Goal: Transaction & Acquisition: Purchase product/service

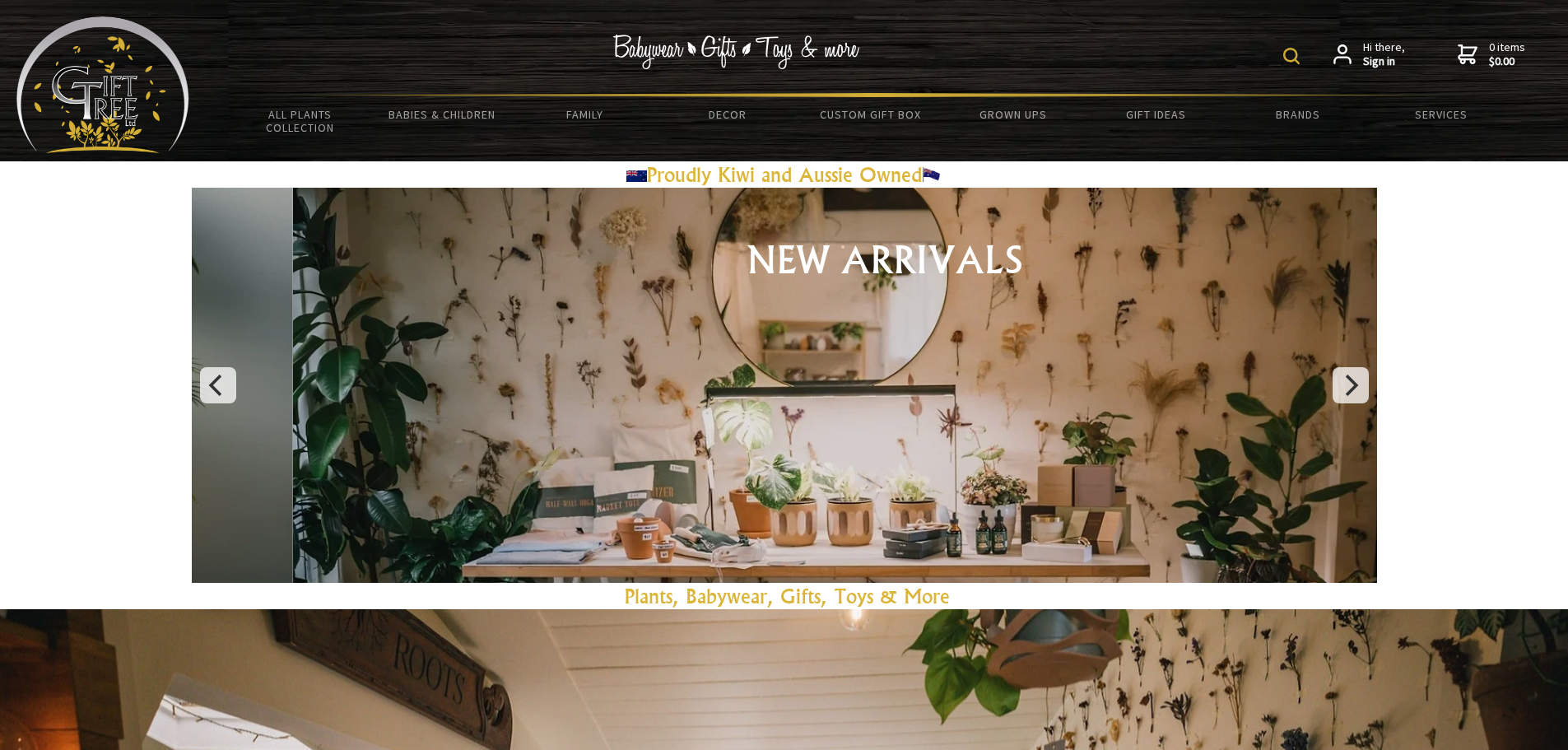
click at [1288, 55] on img at bounding box center [1291, 56] width 17 height 17
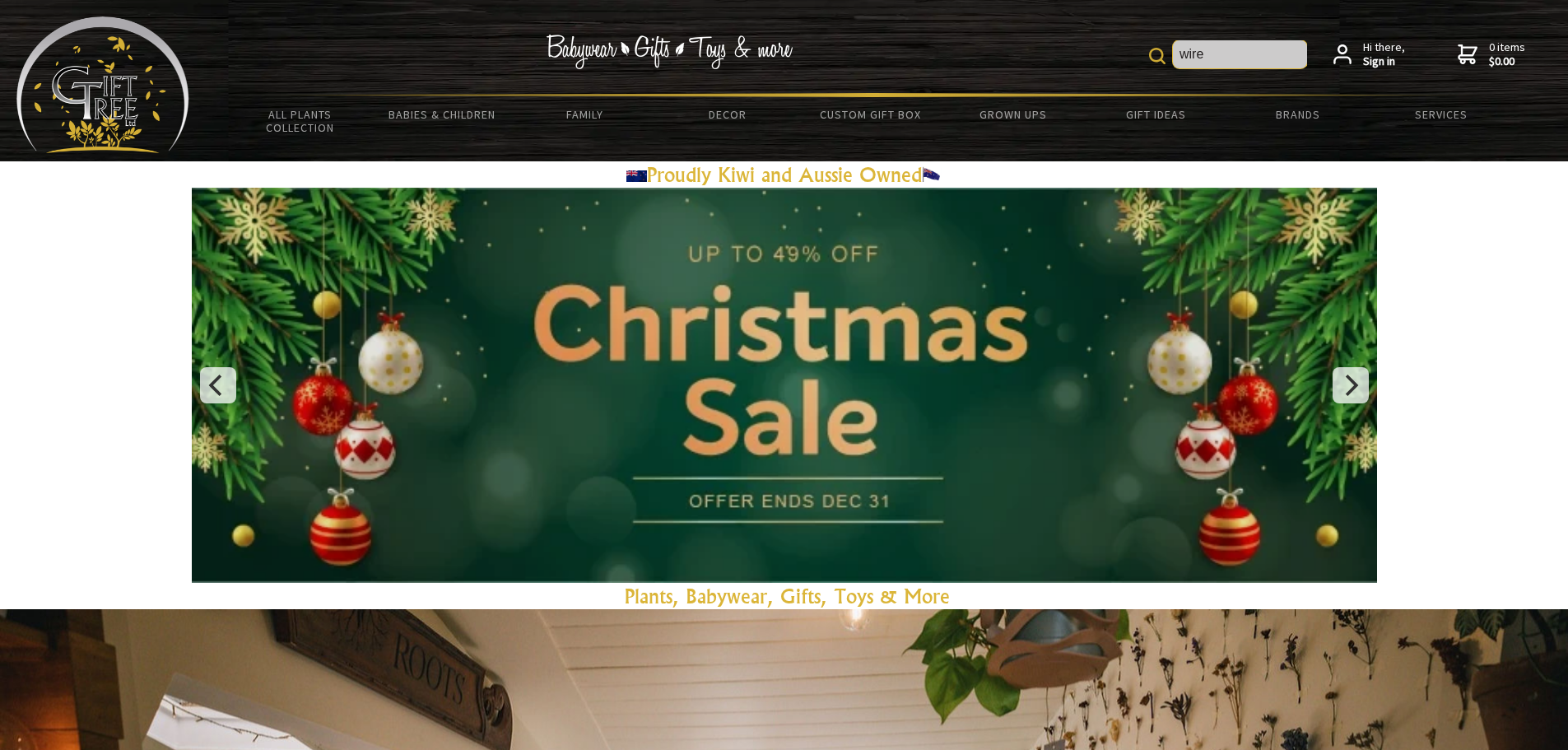
type input "wireless speaker"
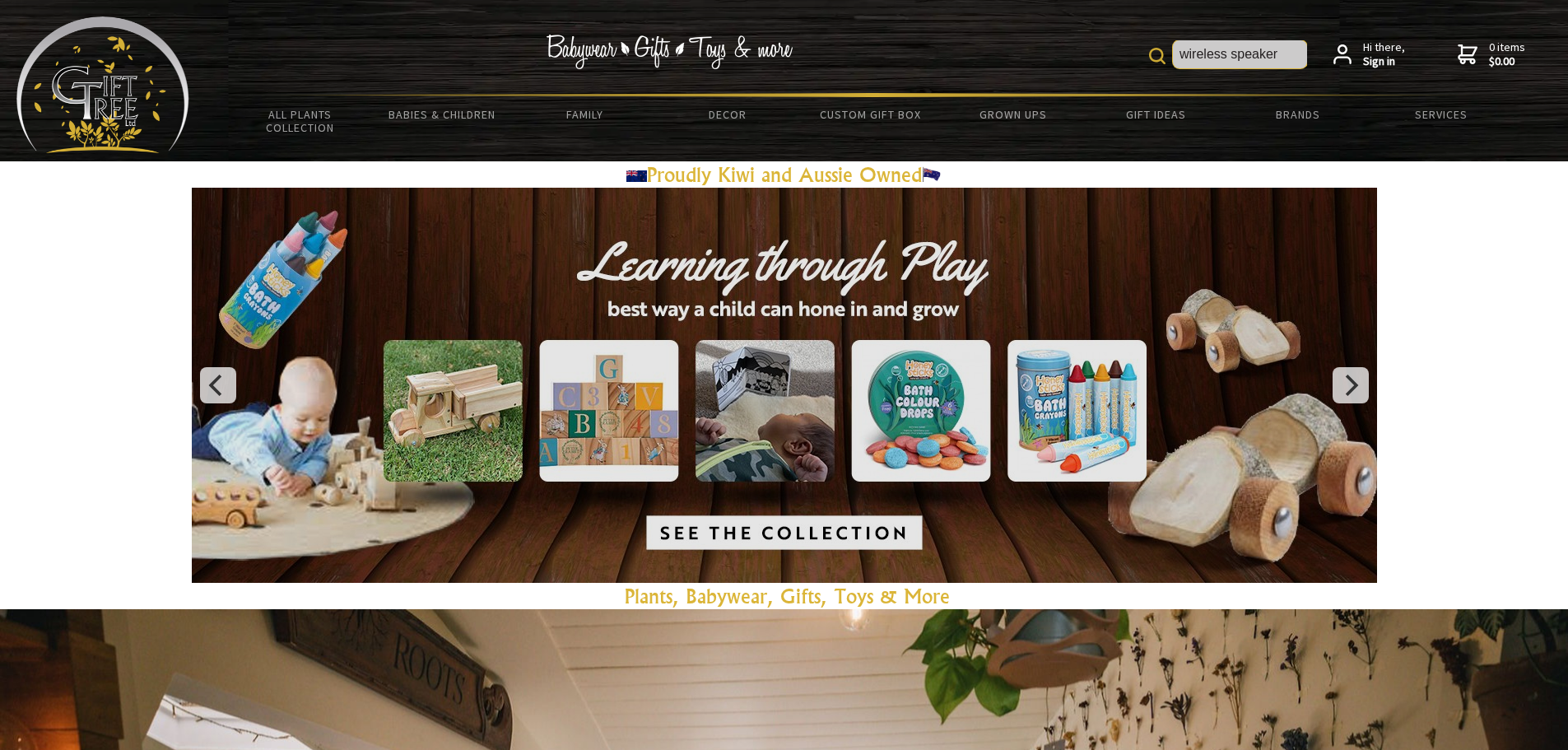
click at [1280, 56] on input "wireless speaker" at bounding box center [1240, 55] width 134 height 28
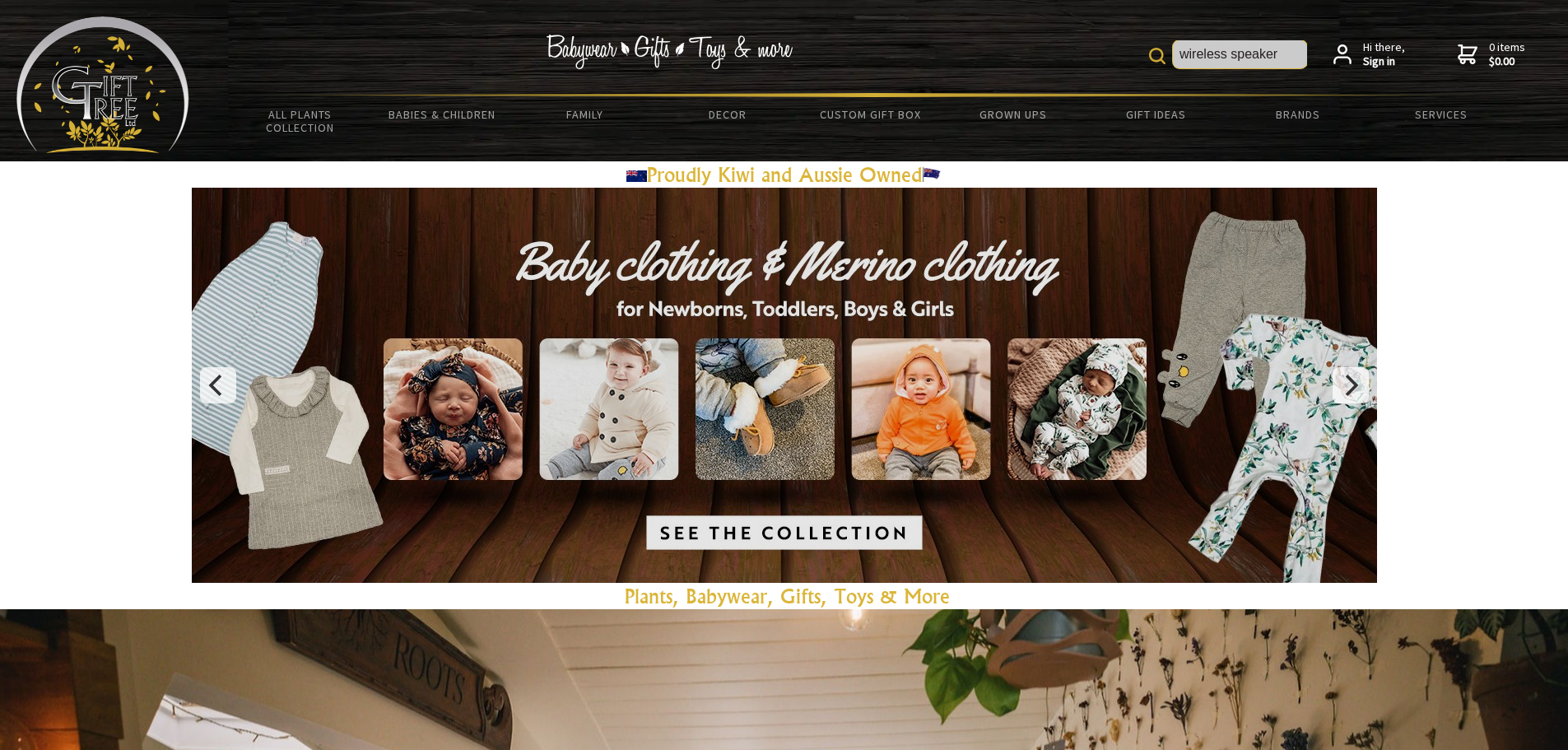
scroll to position [164, 0]
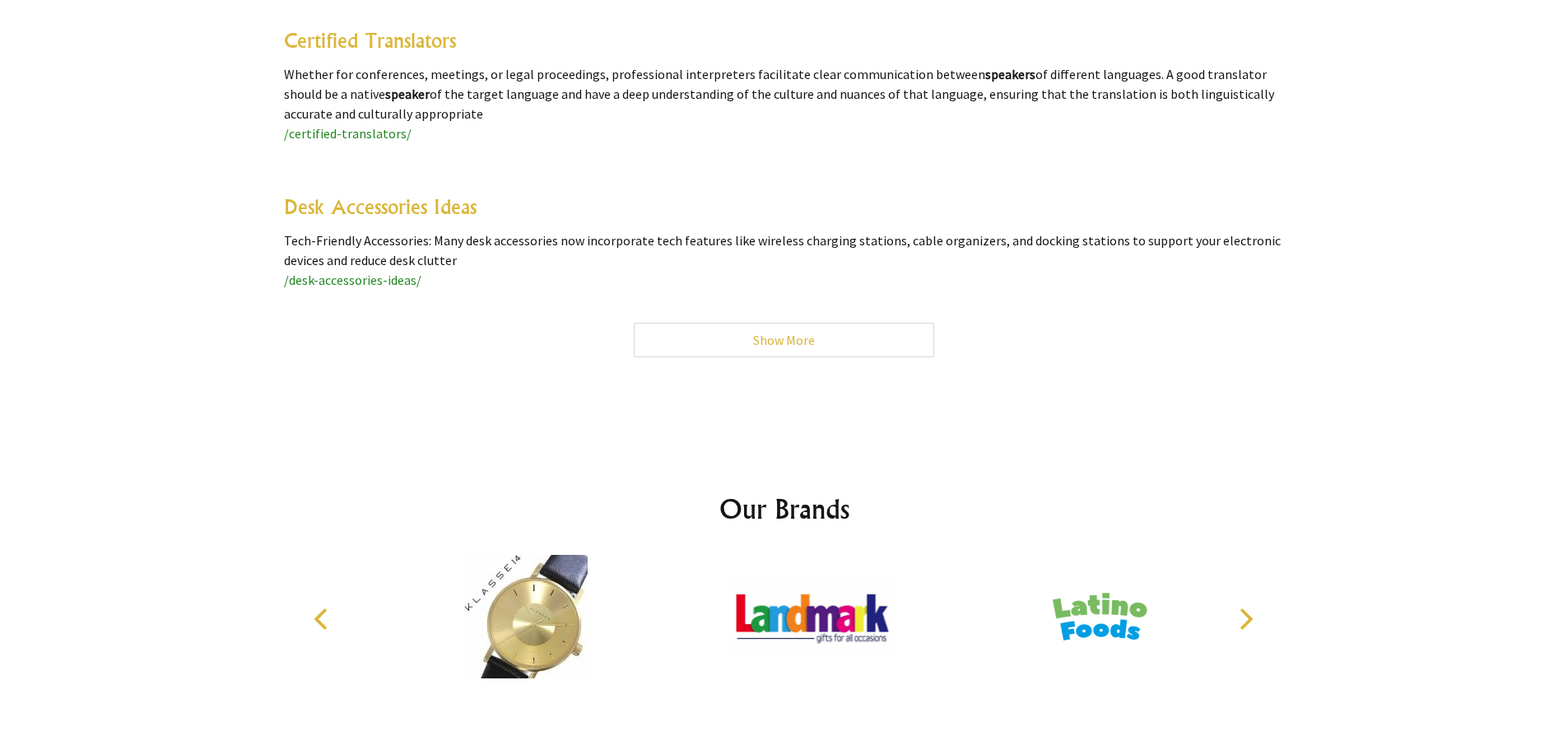
scroll to position [10518, 0]
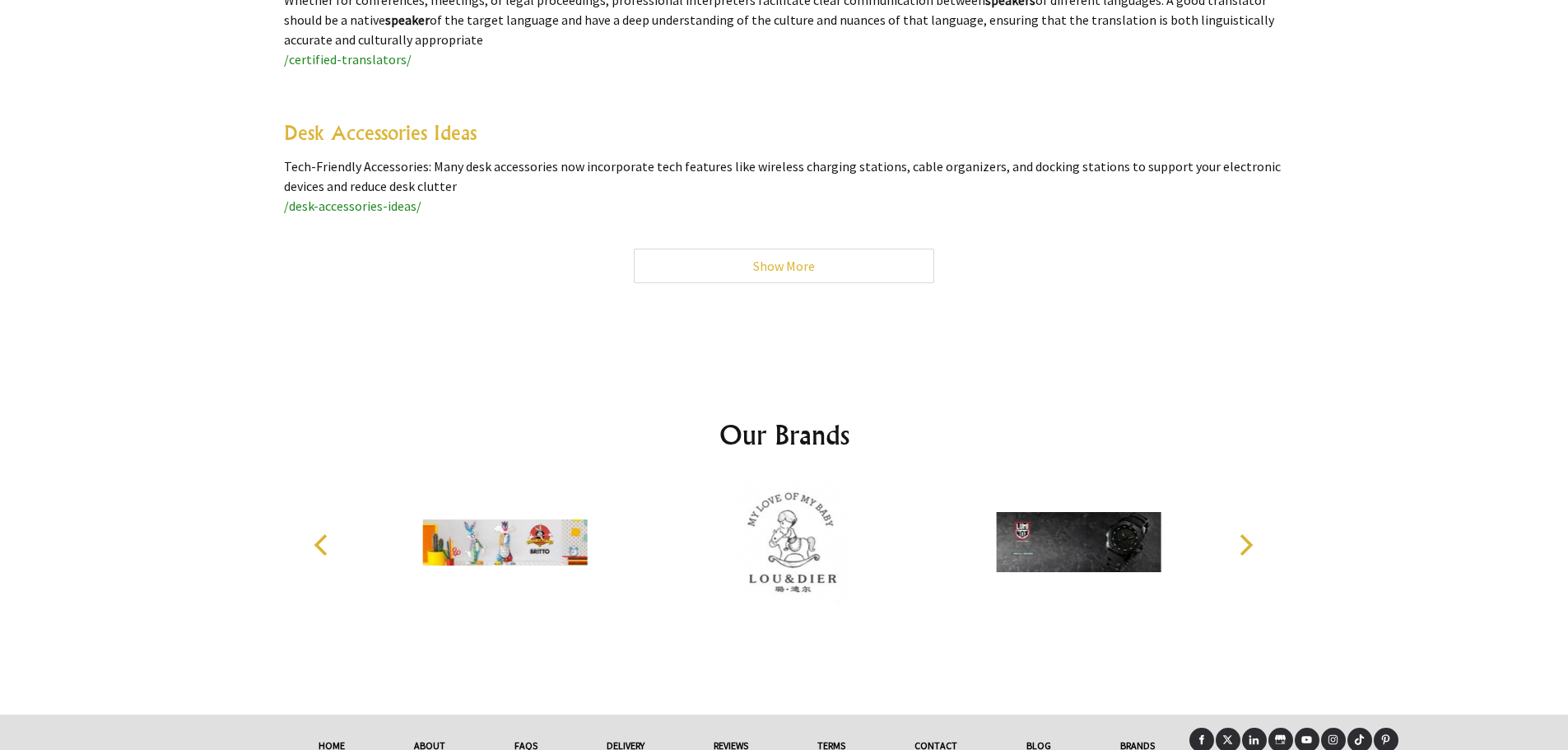
click at [1465, 349] on div at bounding box center [784, 532] width 1568 height 366
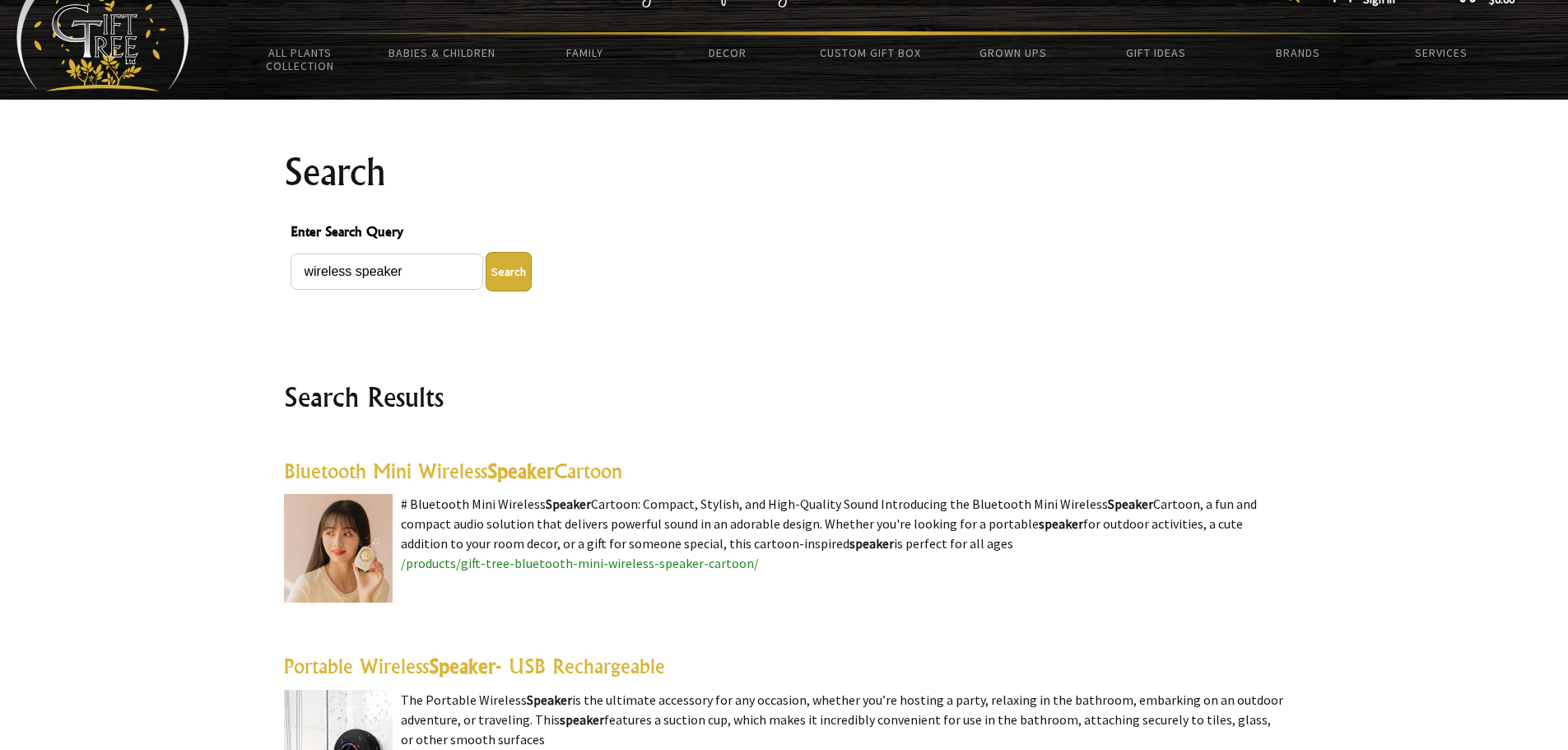
scroll to position [164, 0]
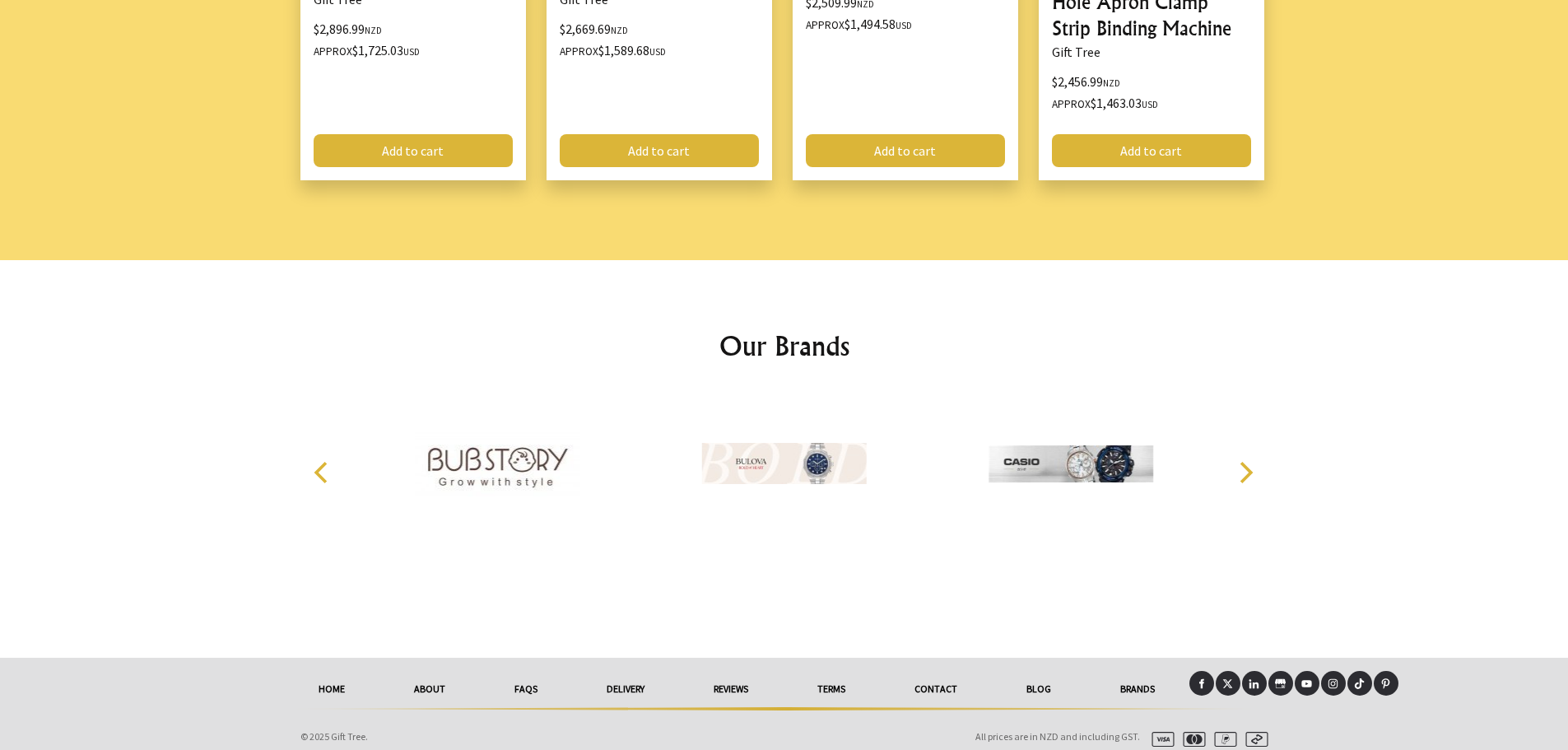
scroll to position [2277, 0]
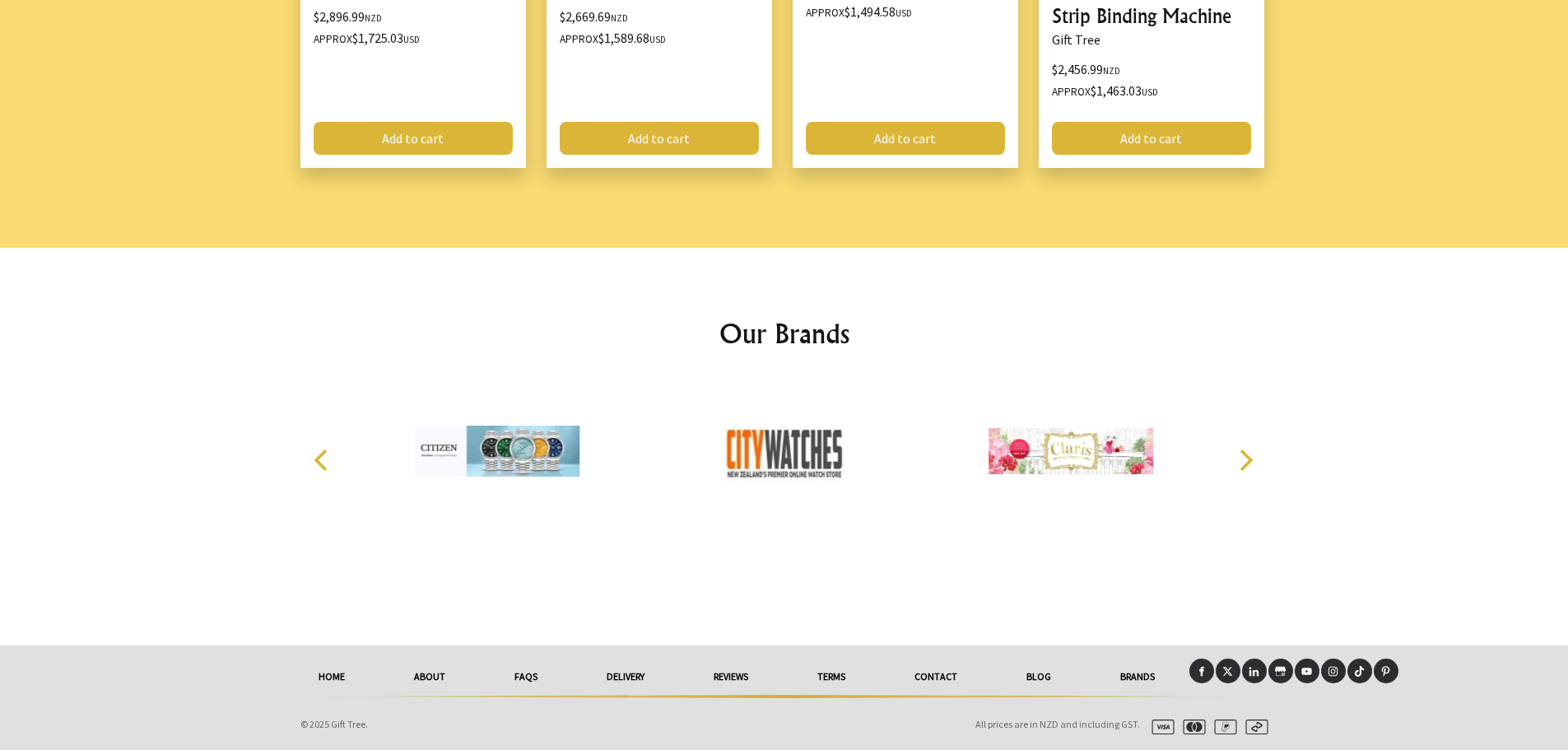
click at [1015, 305] on div "Our Brands" at bounding box center [784, 446] width 1027 height 398
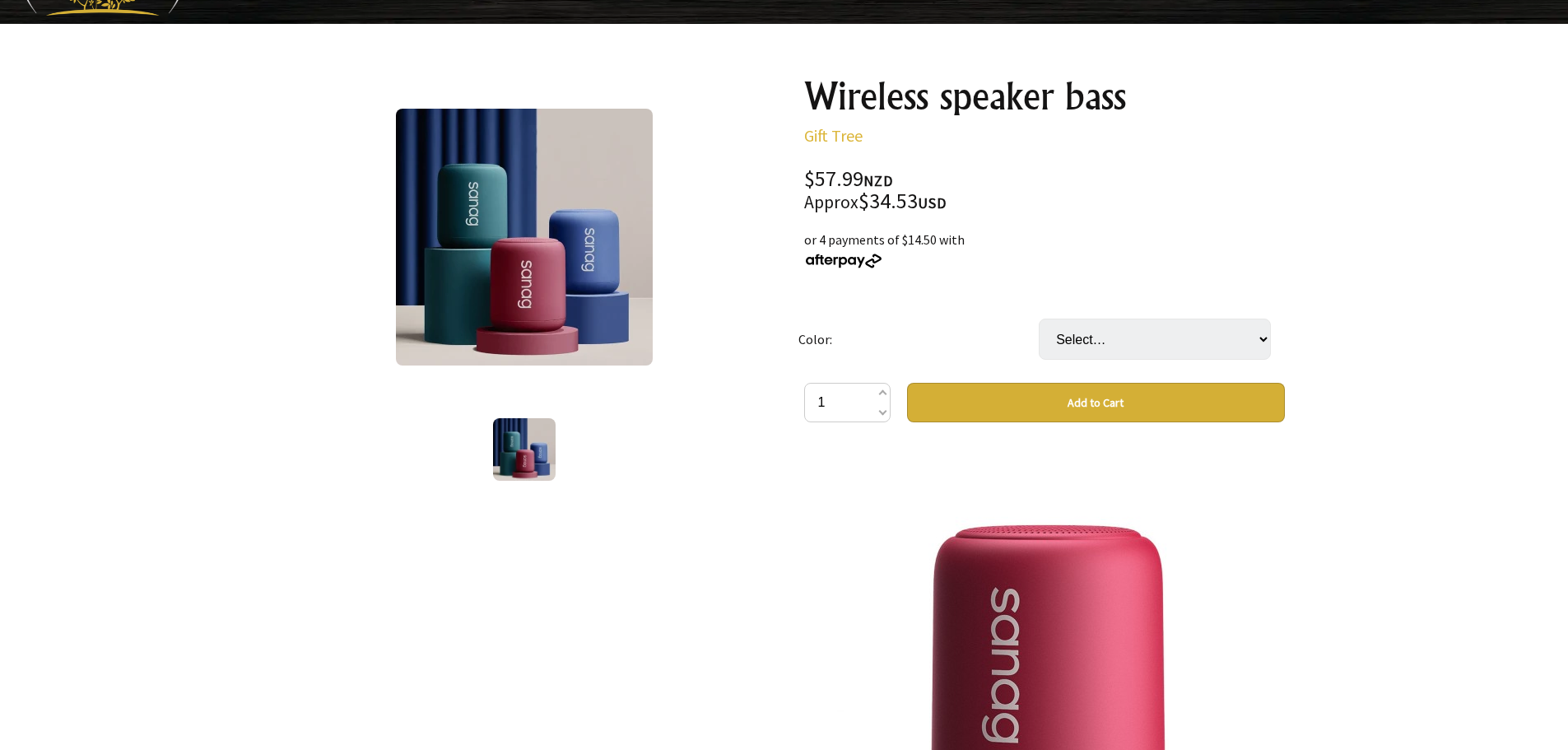
scroll to position [576, 0]
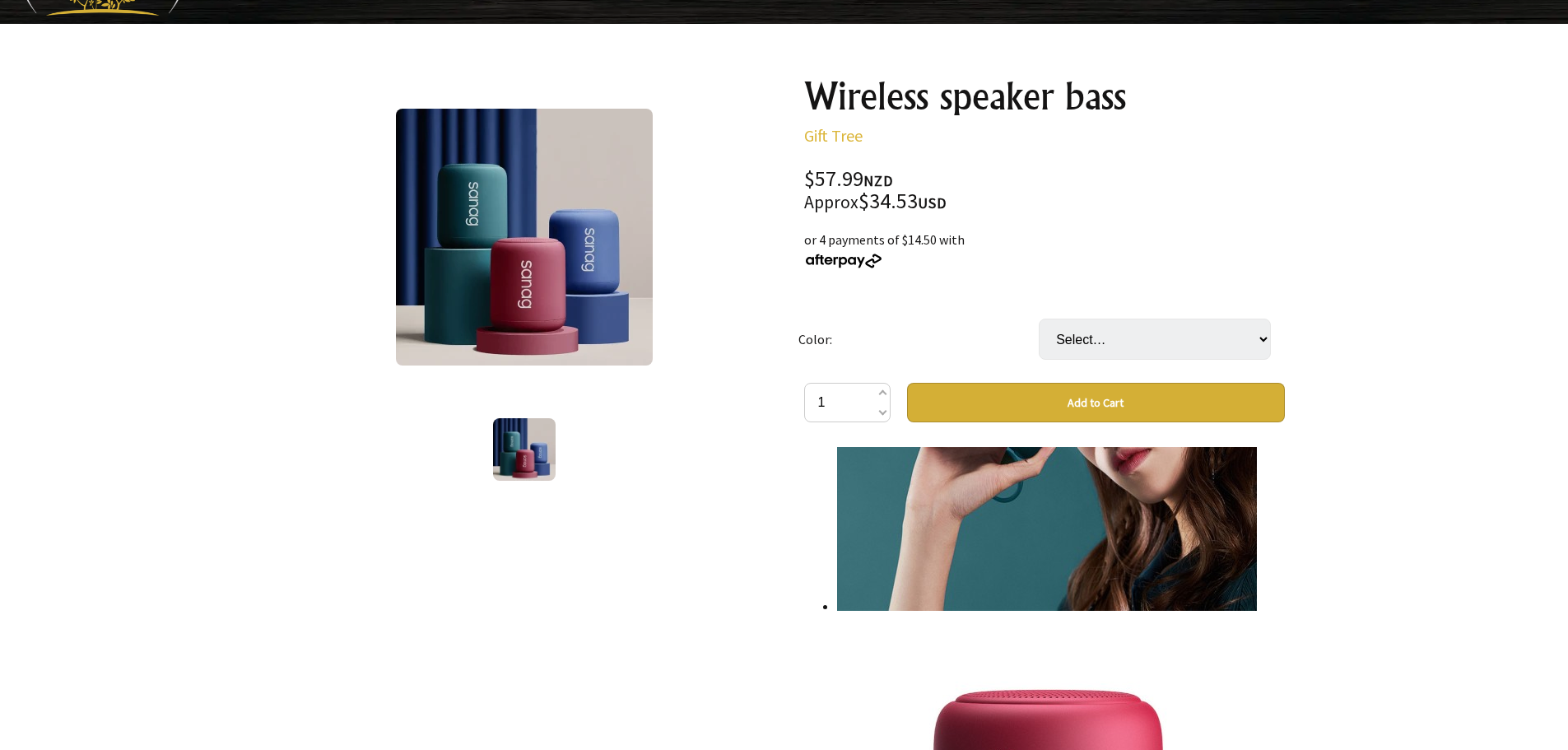
click at [843, 296] on td "Color:" at bounding box center [919, 338] width 240 height 87
click at [850, 246] on div "or 4 payments of $14.50 with" at bounding box center [1045, 249] width 481 height 40
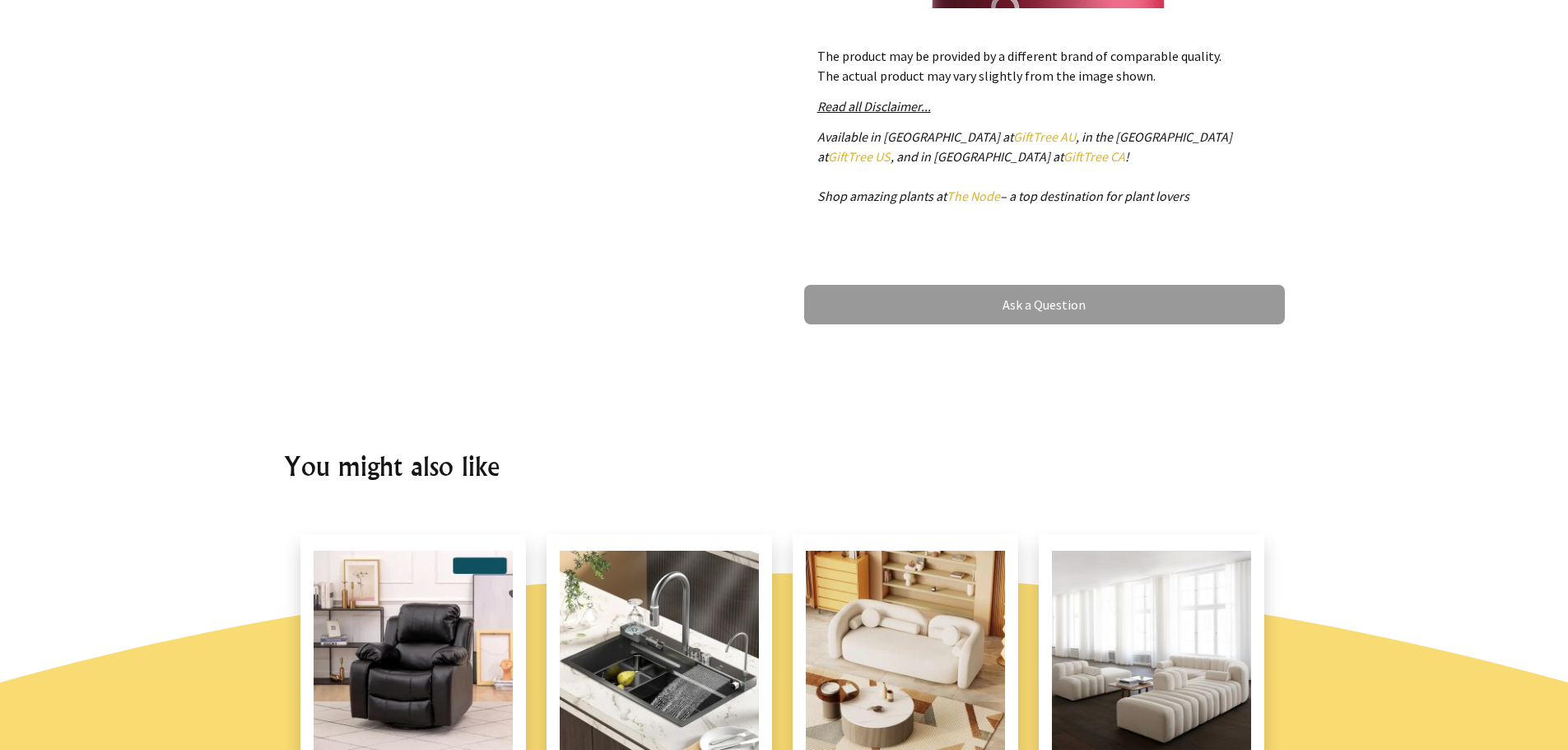
scroll to position [960, 0]
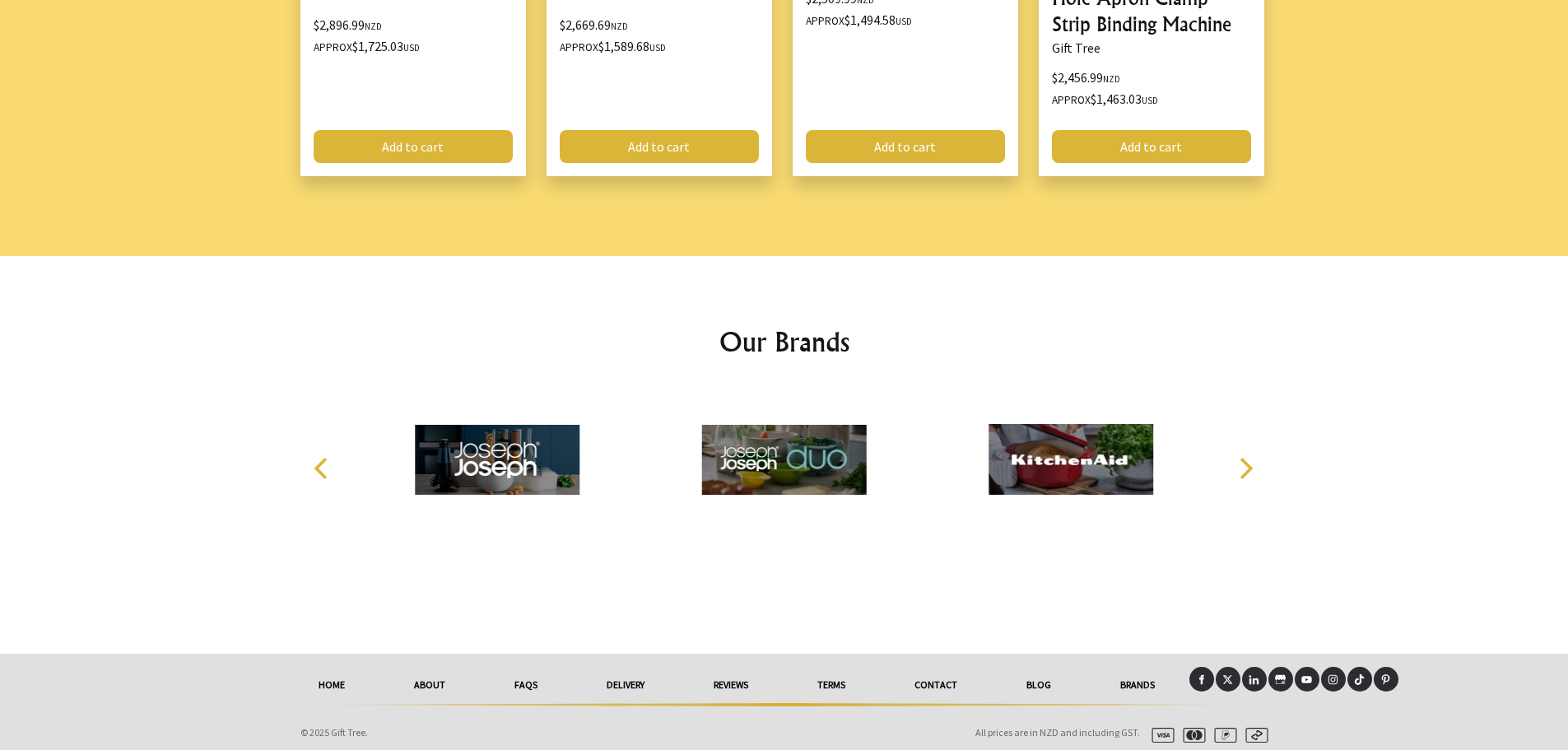
scroll to position [2277, 0]
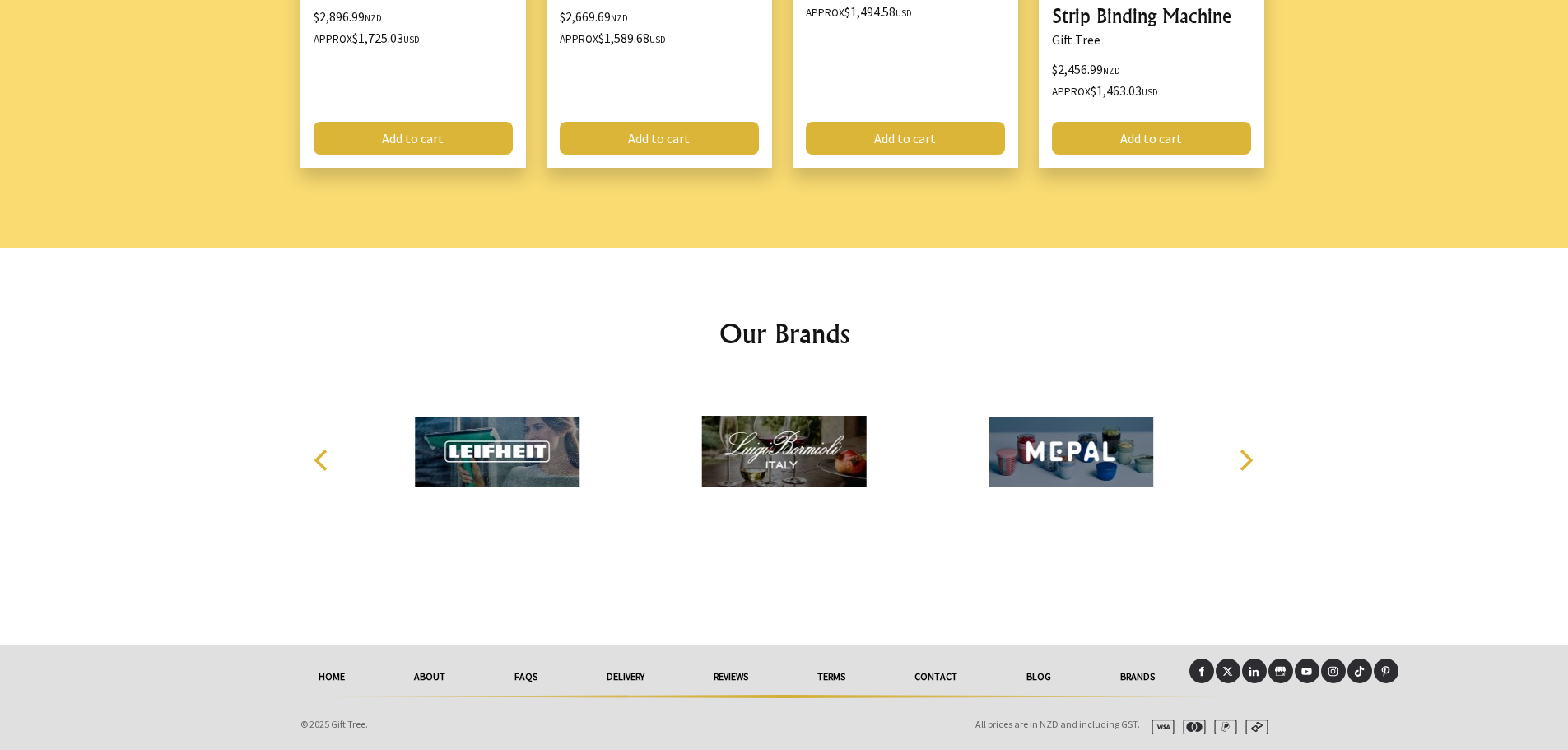
click at [1345, 489] on div at bounding box center [784, 446] width 1568 height 398
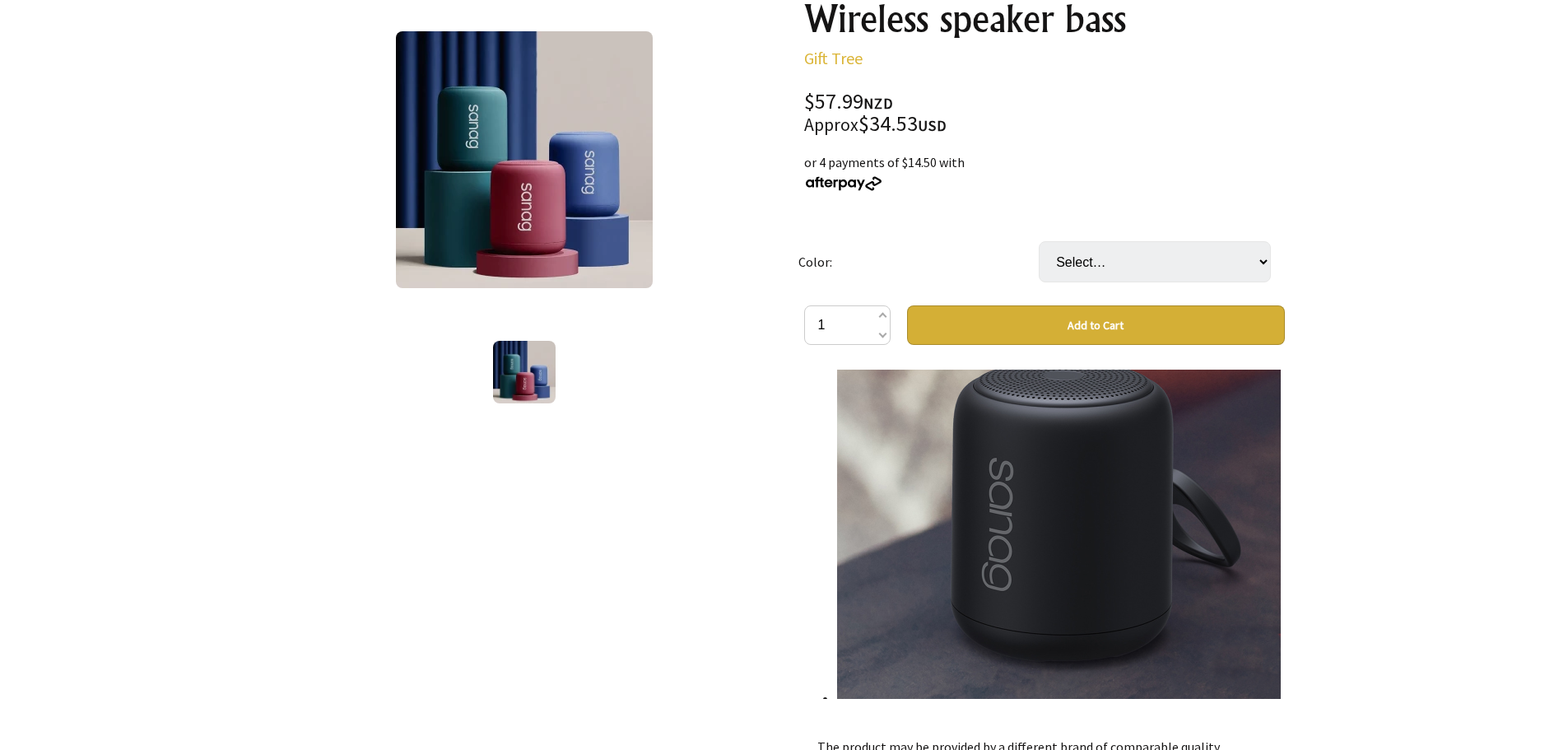
scroll to position [246, 0]
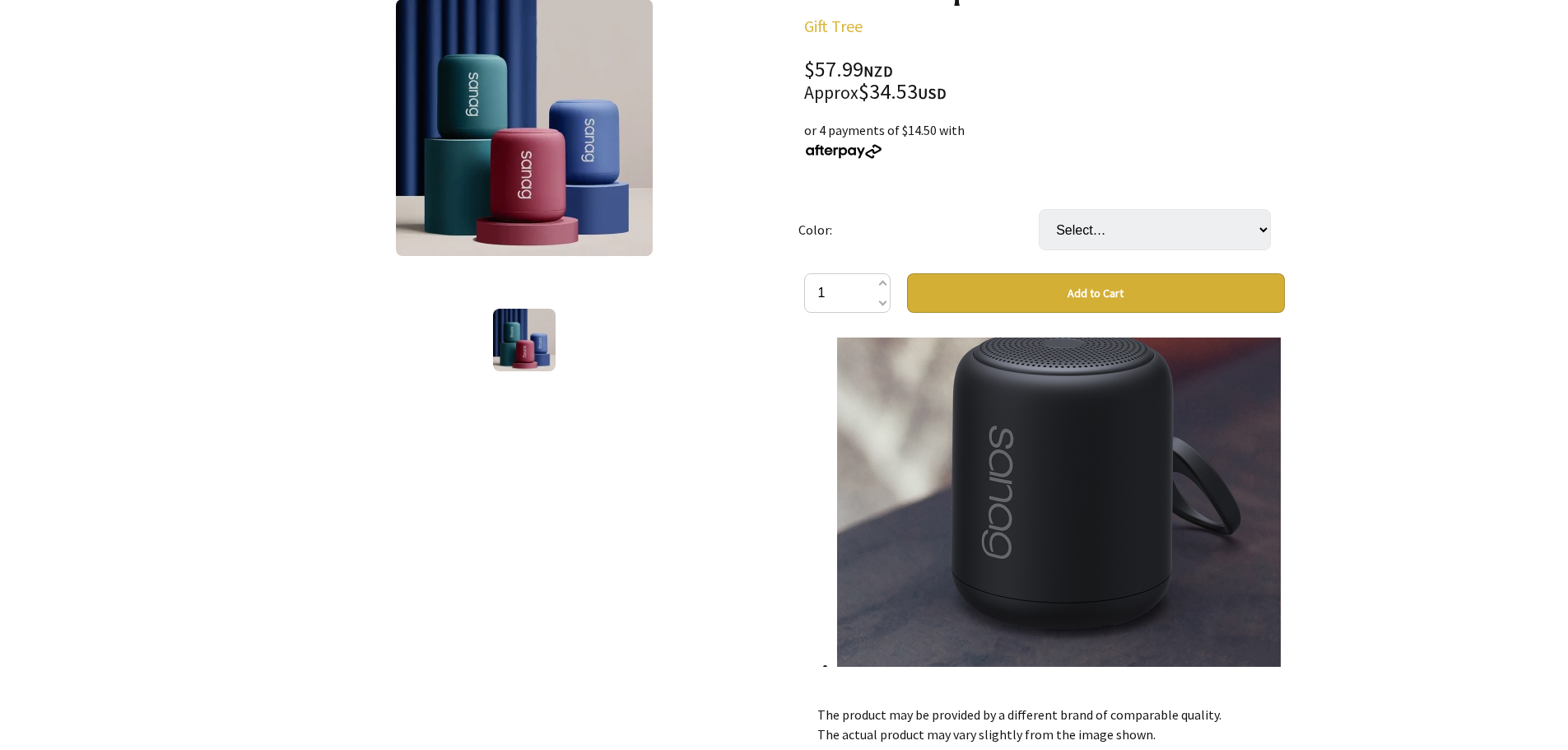
click at [746, 421] on div "1 /1" at bounding box center [524, 480] width 507 height 1051
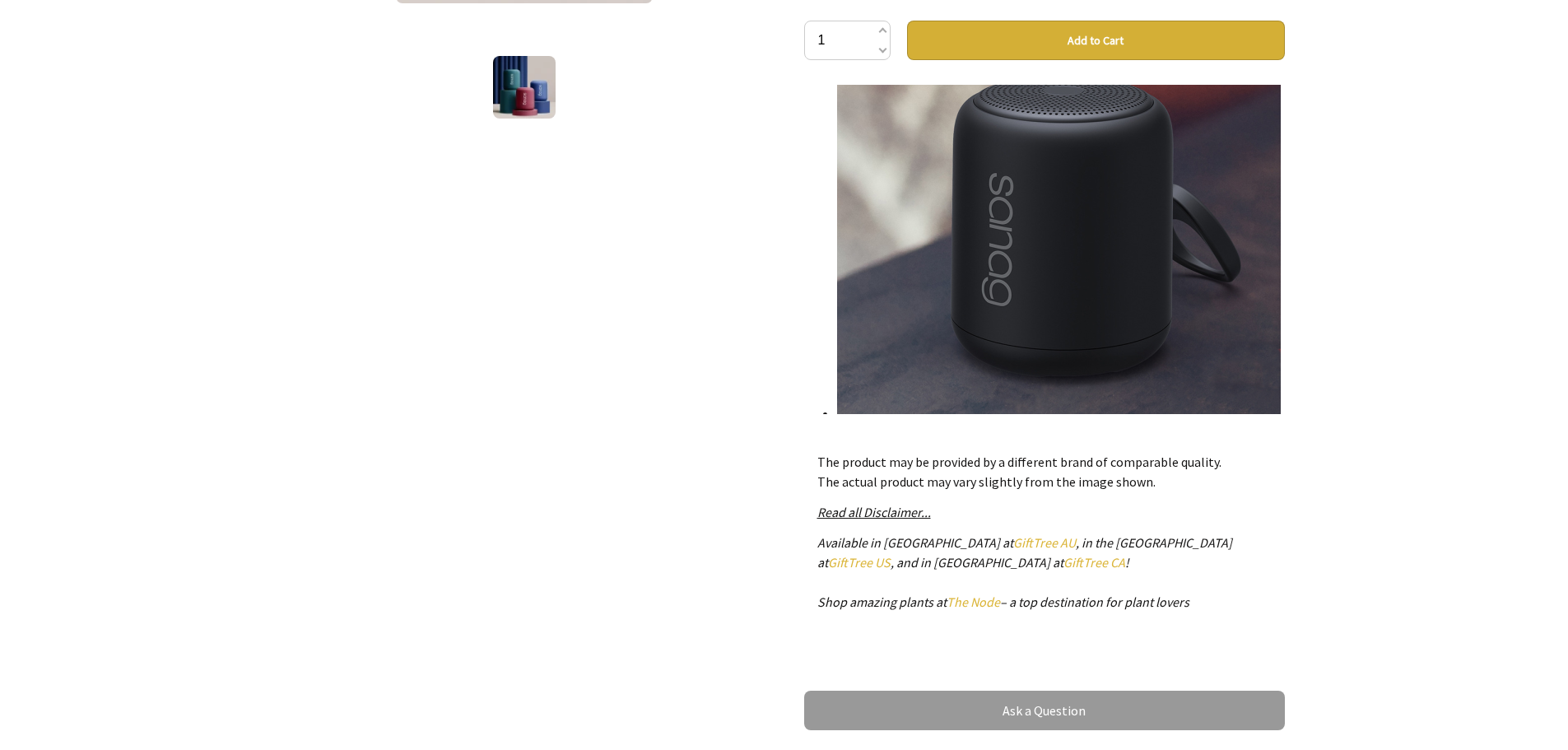
scroll to position [494, 0]
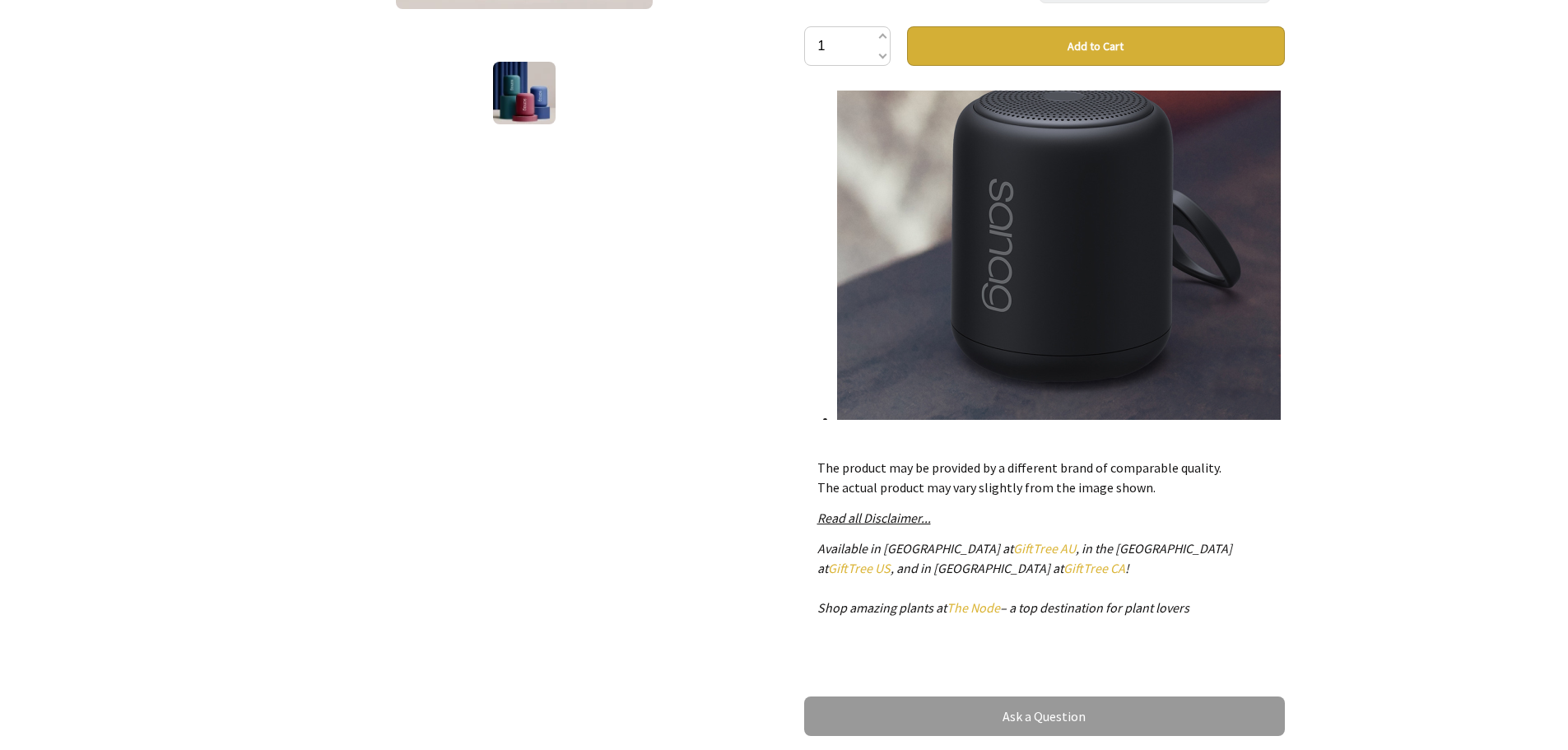
click at [1273, 495] on div "The product may be provided by a different brand of comparable quality. The act…" at bounding box center [1045, 543] width 481 height 199
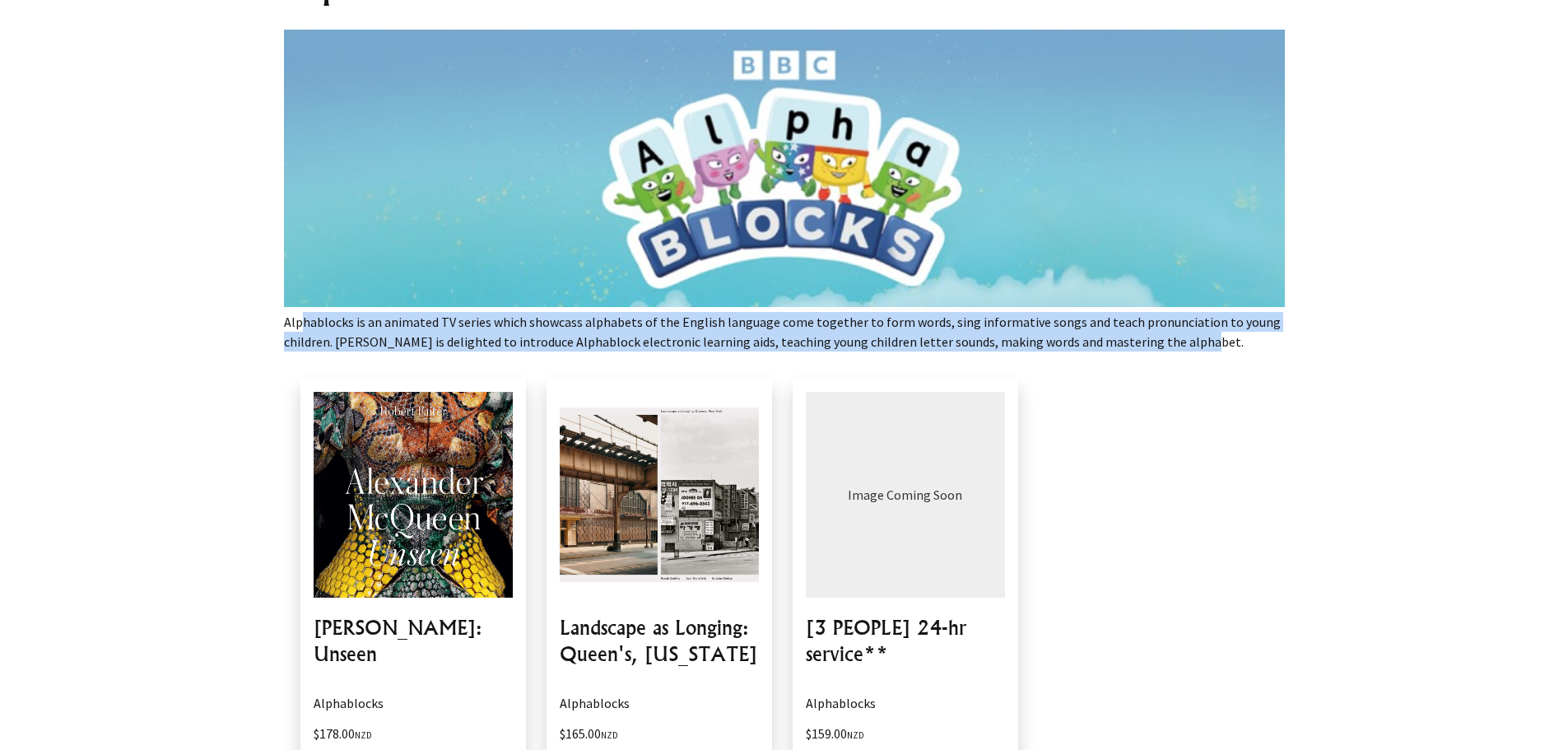
drag, startPoint x: 285, startPoint y: 319, endPoint x: 1157, endPoint y: 344, distance: 872.4
click at [1157, 344] on p "Alphablocks is an animated TV series which showcass alphabets of the English la…" at bounding box center [784, 331] width 1001 height 40
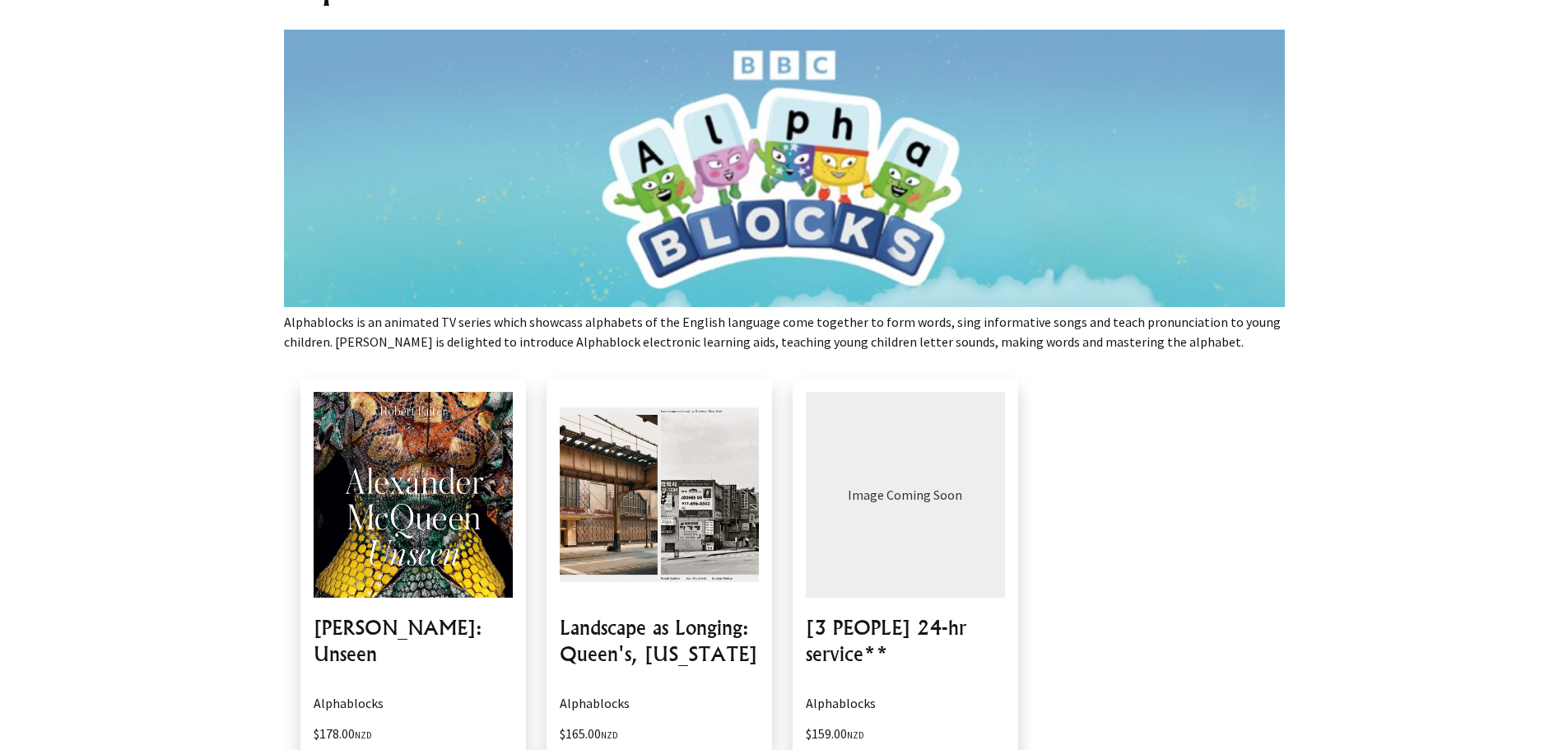
click at [1106, 363] on div "[PERSON_NAME]: Unseen Alphablocks $178.00 NZD Approx $105.99 USD Add to cart La…" at bounding box center [784, 607] width 1001 height 490
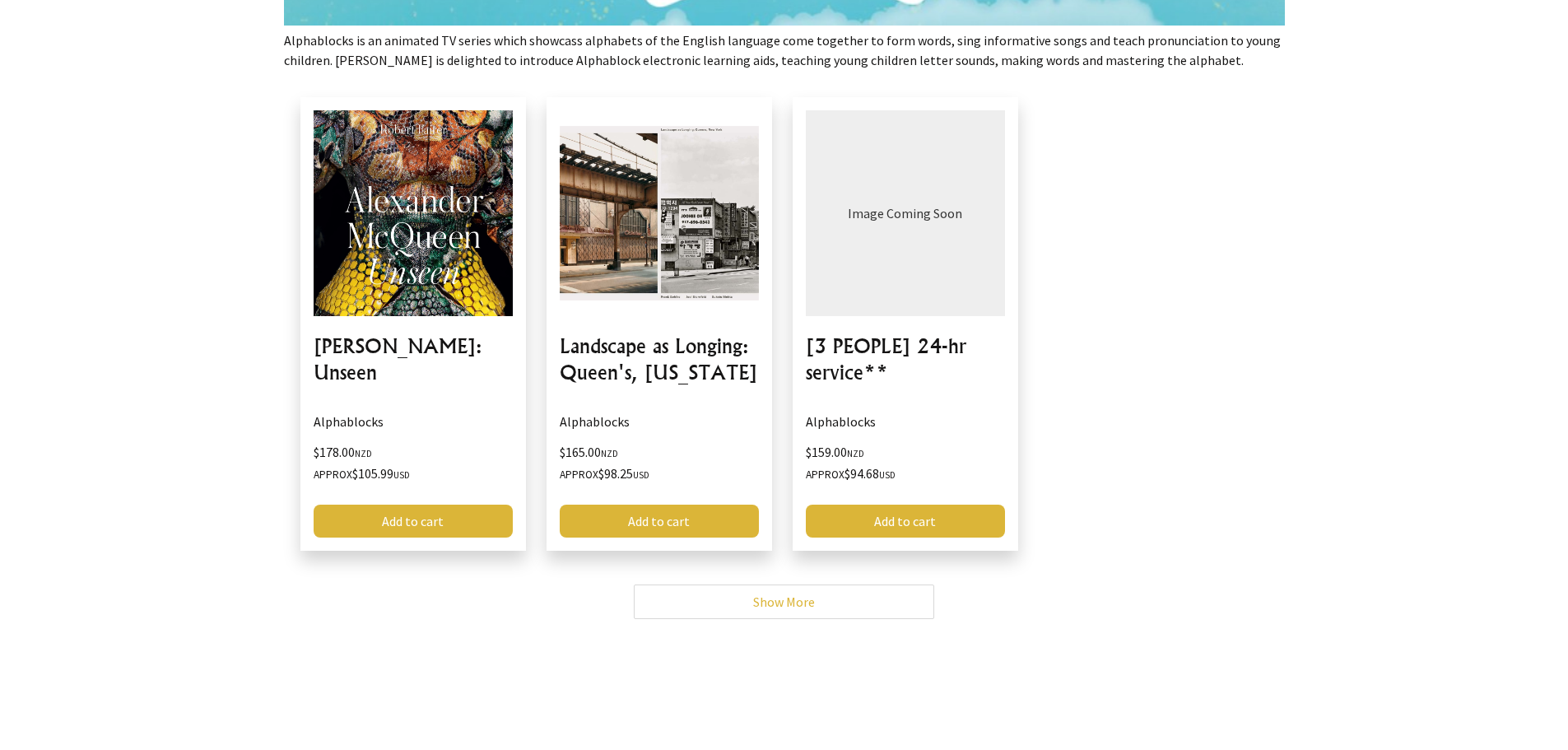
scroll to position [576, 0]
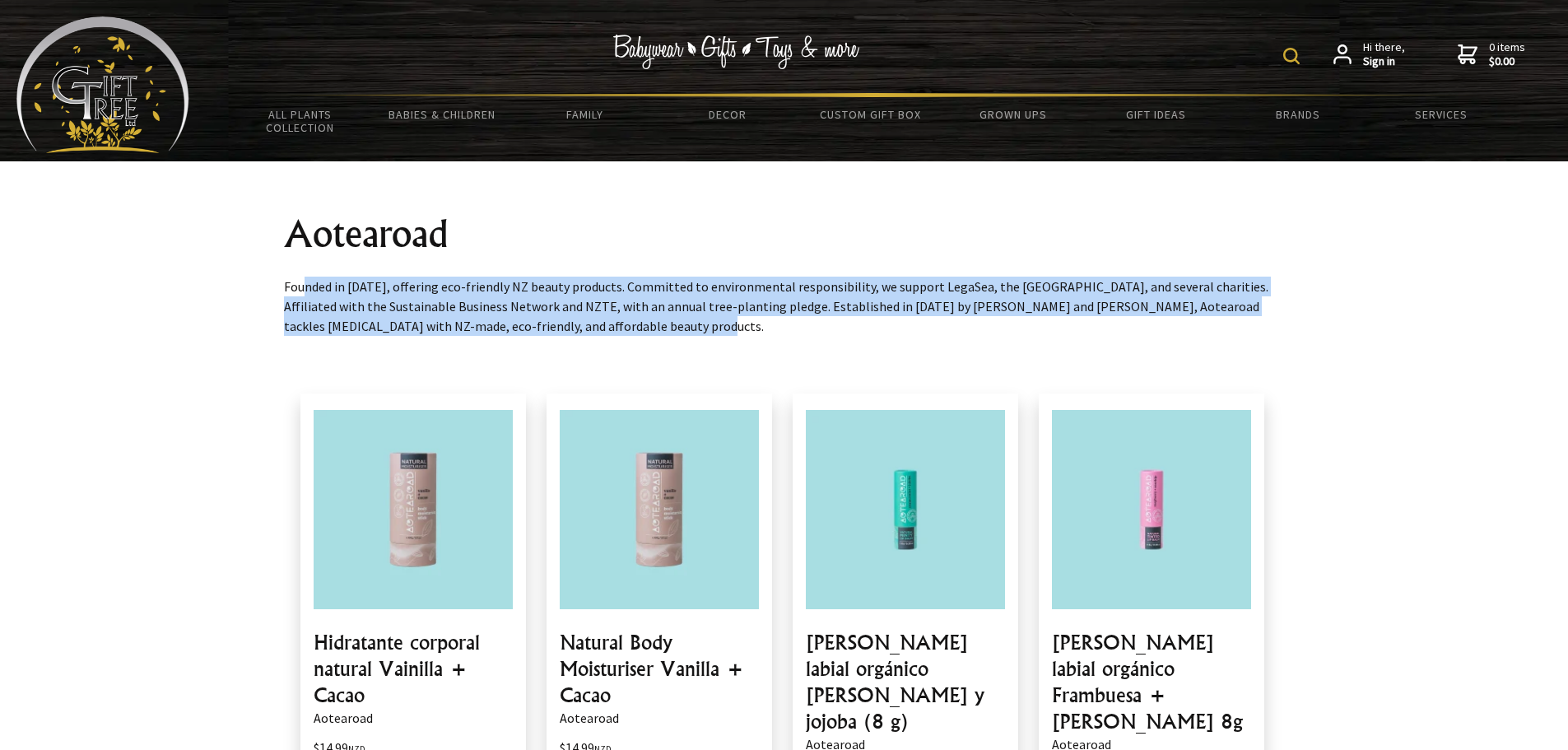
drag, startPoint x: 0, startPoint y: 0, endPoint x: 490, endPoint y: 320, distance: 585.2
click at [490, 320] on p "Founded in 2016, offering eco-friendly NZ beauty products. Committed to environ…" at bounding box center [784, 306] width 1001 height 59
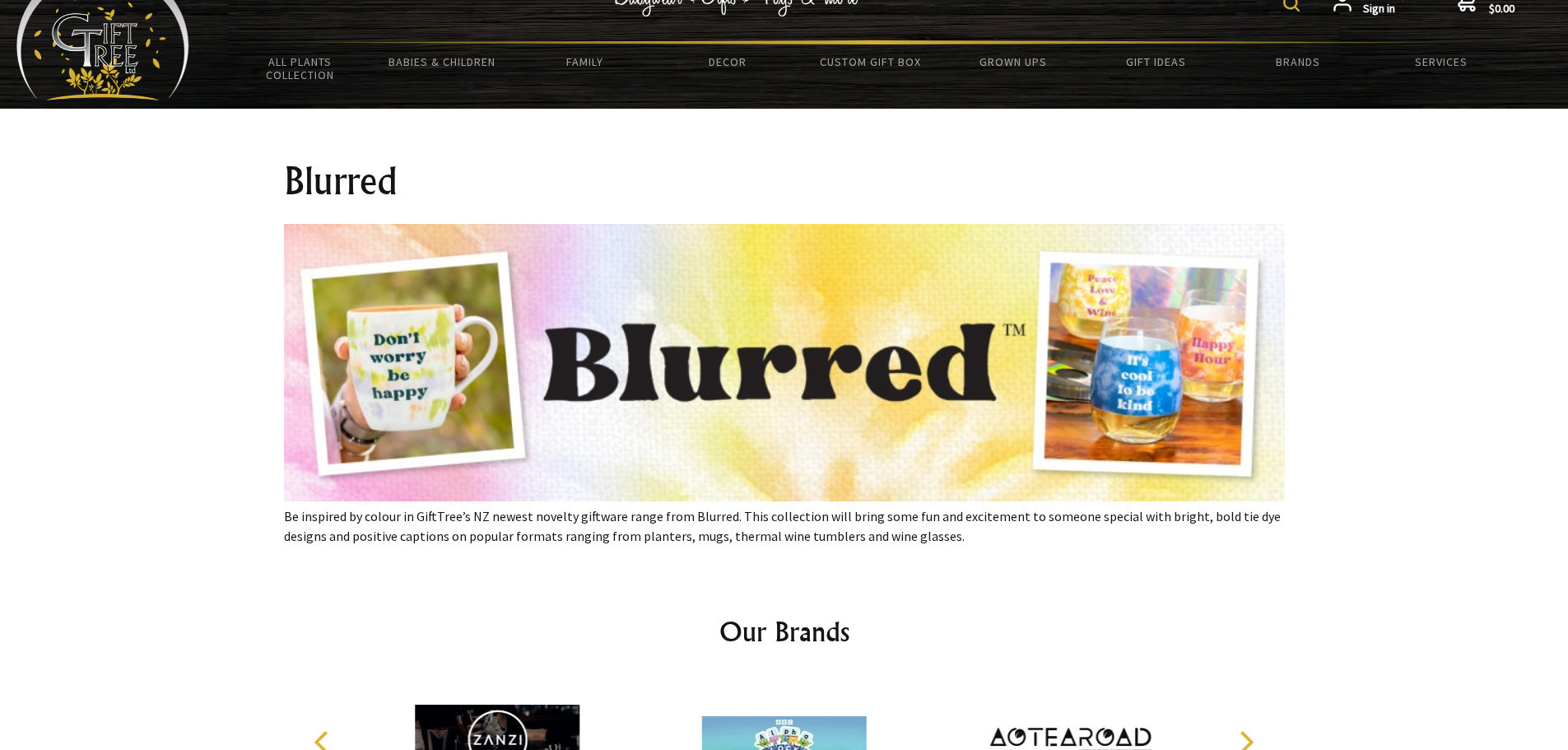
scroll to position [82, 0]
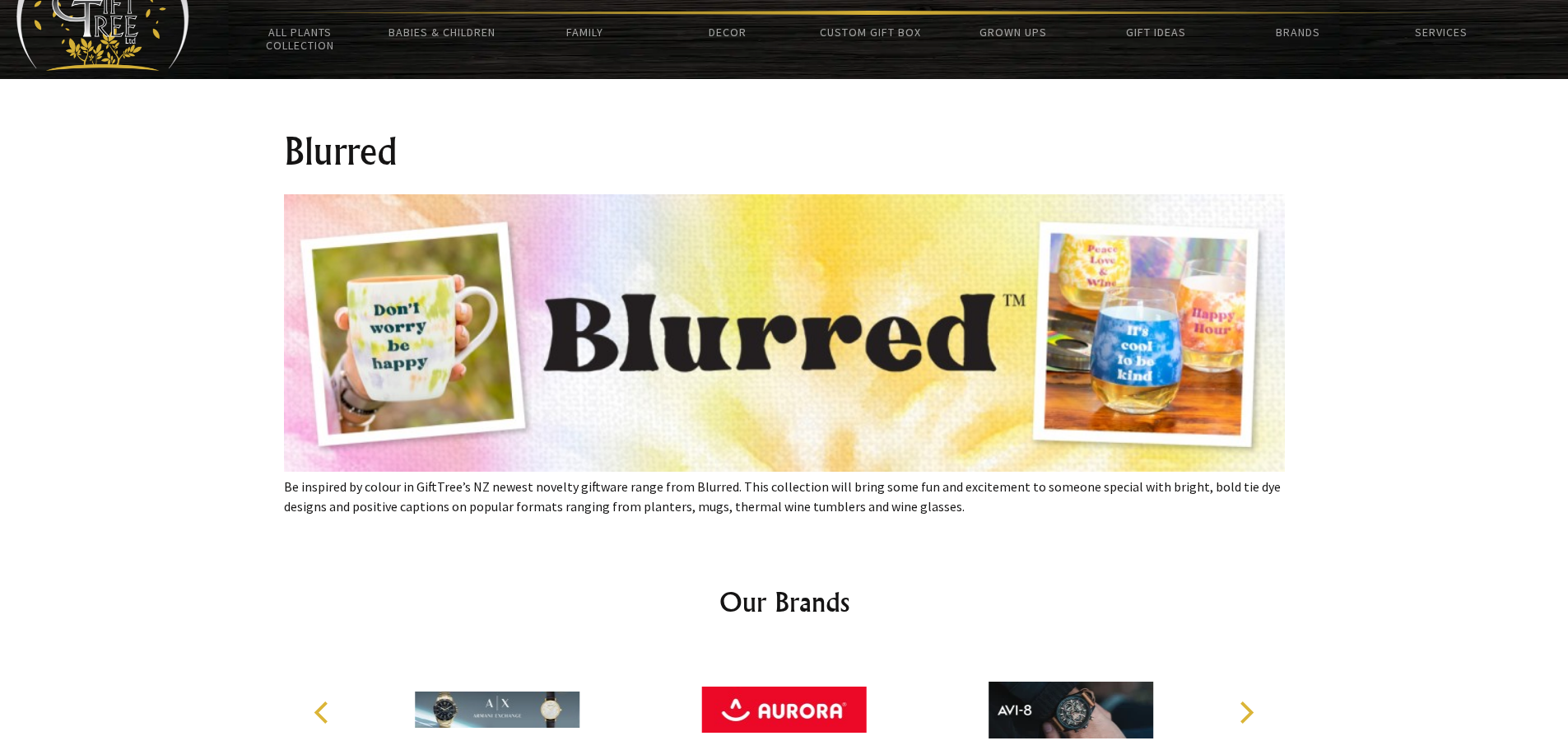
drag, startPoint x: 283, startPoint y: 486, endPoint x: 943, endPoint y: 509, distance: 660.4
click at [943, 509] on p "Be inspired by colour in GiftTree’s NZ newest novelty giftware range from Blurr…" at bounding box center [784, 496] width 1001 height 40
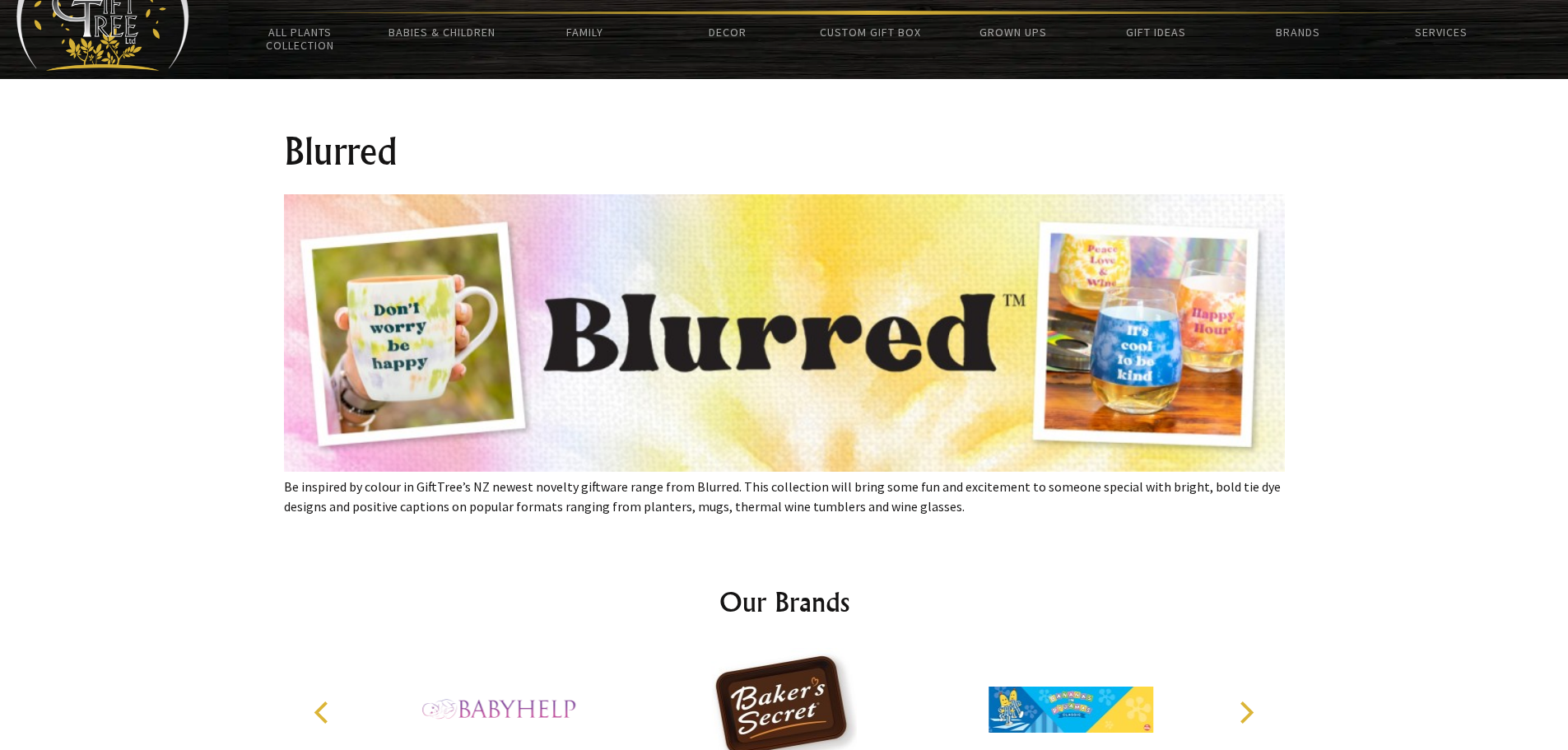
click at [1275, 524] on div "Our Brands" at bounding box center [784, 699] width 1027 height 366
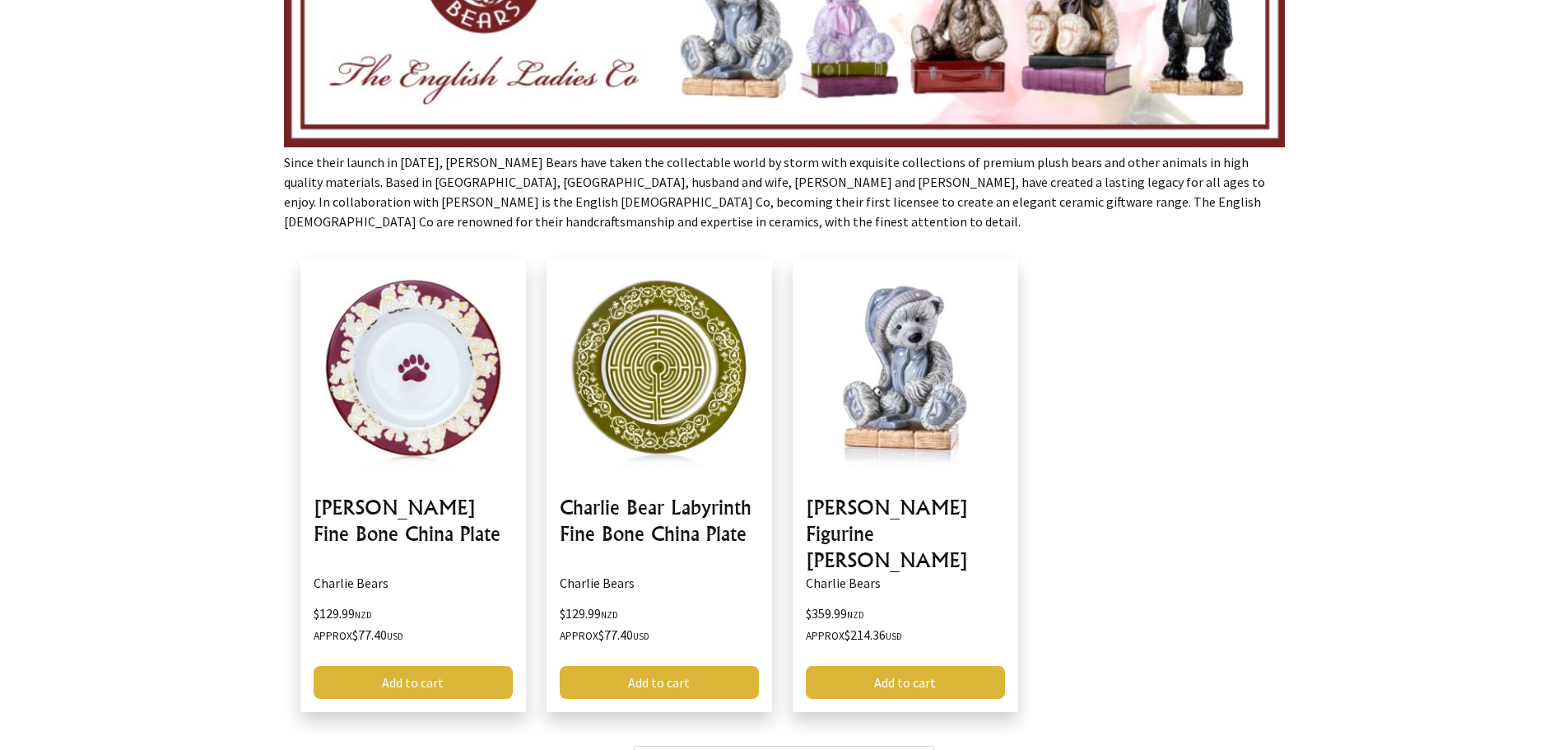
scroll to position [412, 0]
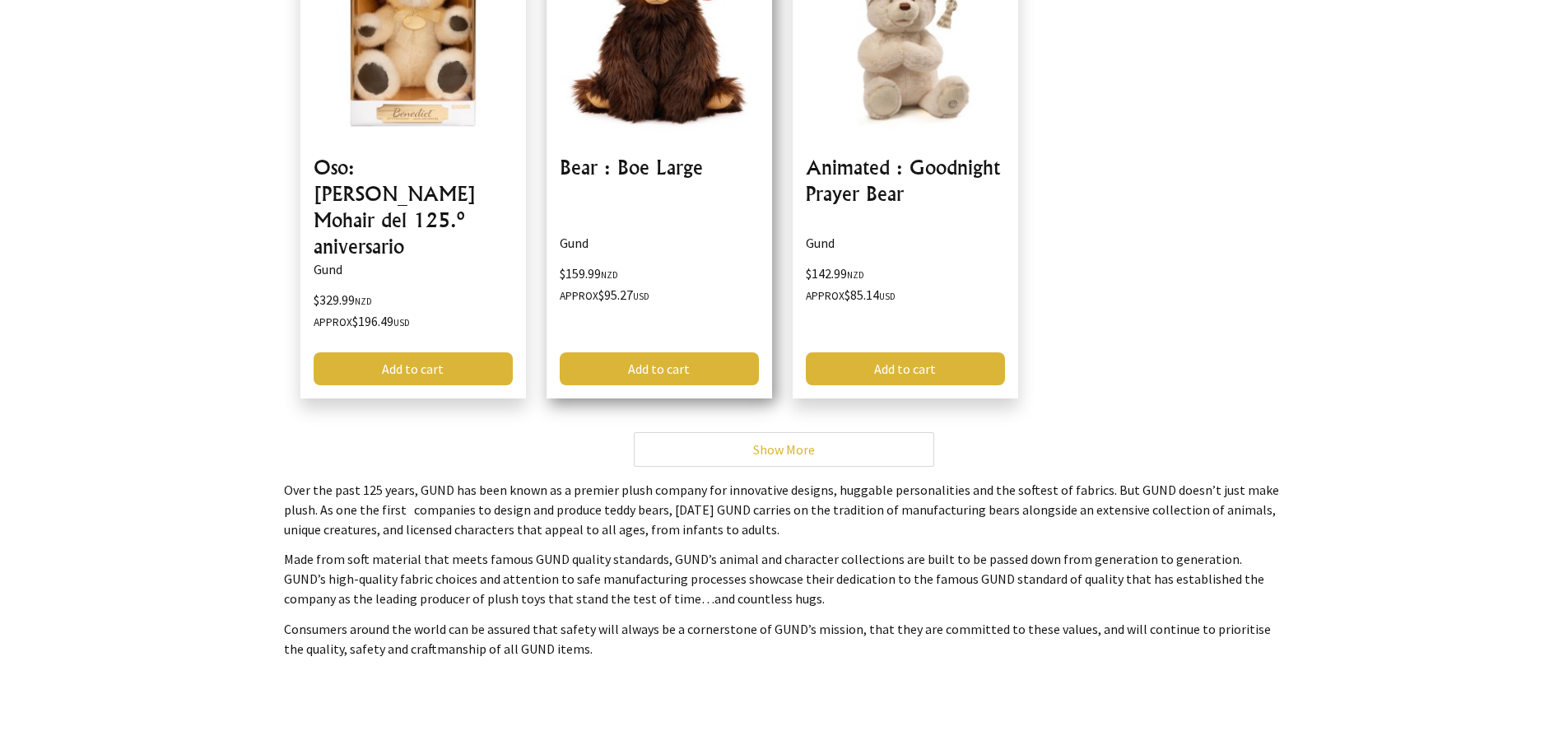
scroll to position [740, 0]
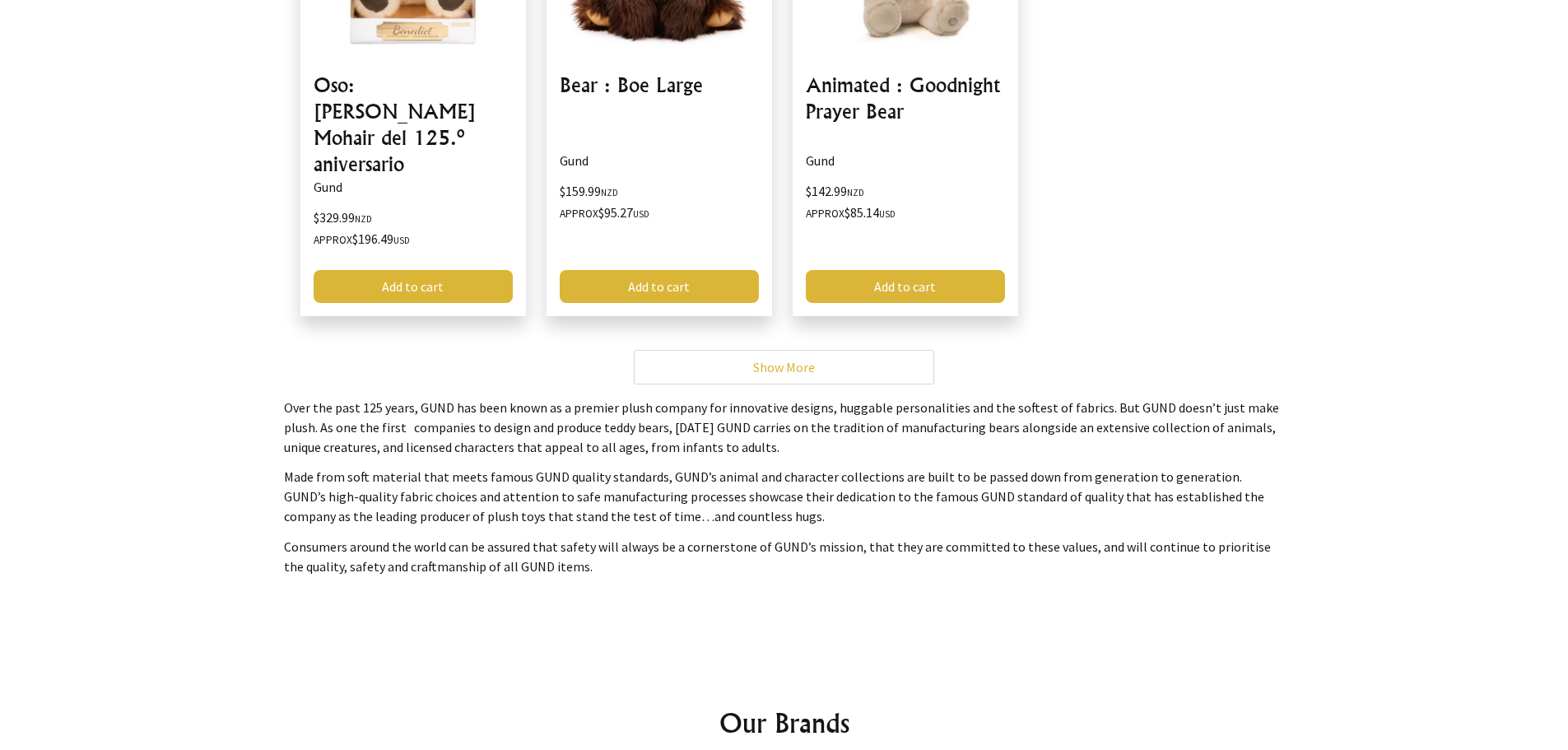
drag, startPoint x: 285, startPoint y: 377, endPoint x: 748, endPoint y: 423, distance: 465.3
click at [748, 423] on p "Over the past 125 years, GUND has been known as a premier plush company for inn…" at bounding box center [784, 427] width 1001 height 59
drag, startPoint x: 291, startPoint y: 497, endPoint x: 298, endPoint y: 471, distance: 26.9
click at [291, 497] on p "Made from soft material that meets famous GUND quality standards, GUND’s animal…" at bounding box center [784, 496] width 1001 height 59
drag, startPoint x: 283, startPoint y: 451, endPoint x: 710, endPoint y: 487, distance: 428.5
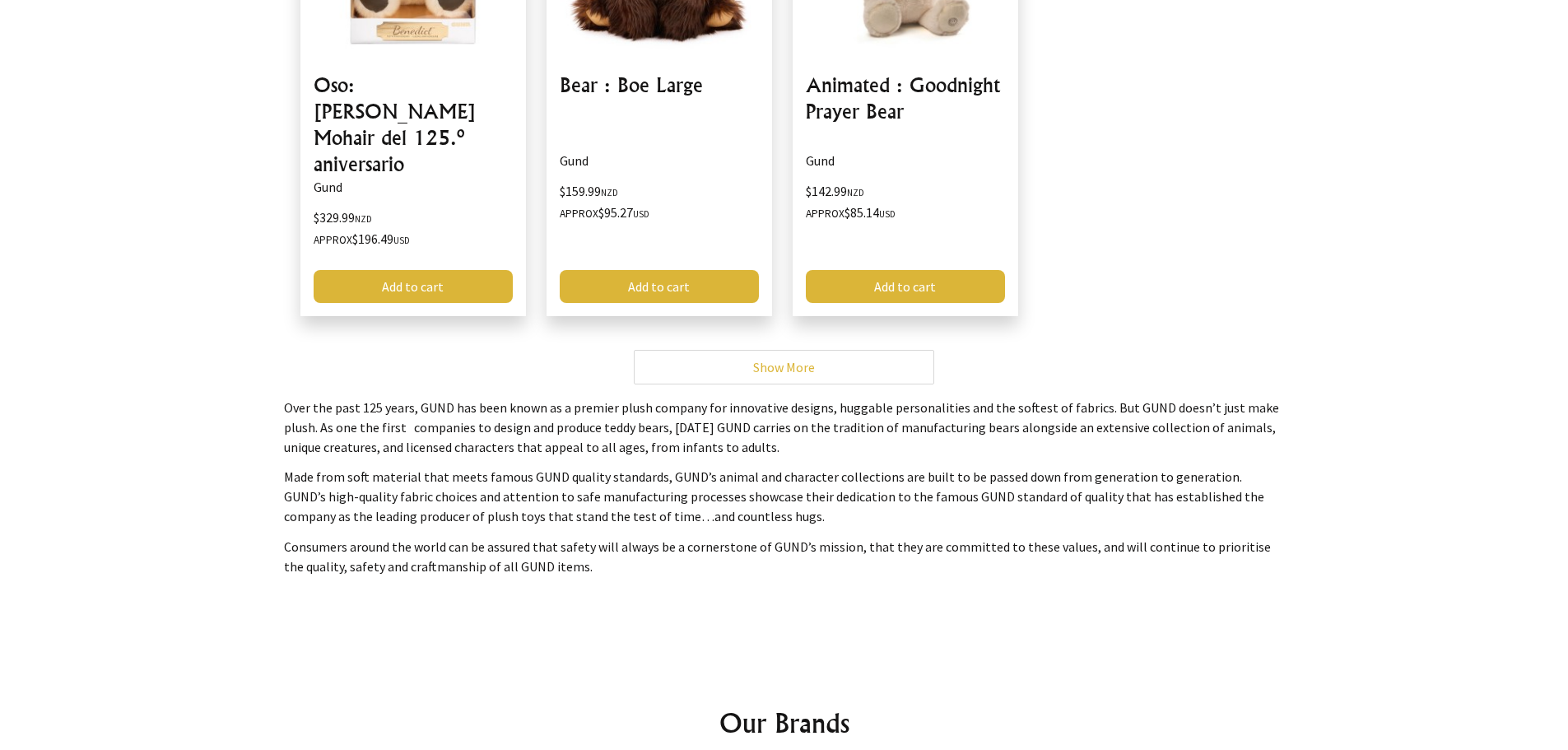
click at [710, 487] on p "Made from soft material that meets famous GUND quality standards, GUND’s animal…" at bounding box center [784, 496] width 1001 height 59
drag, startPoint x: 285, startPoint y: 517, endPoint x: 562, endPoint y: 540, distance: 278.0
click at [562, 540] on p "Consumers around the world can be assured that safety will always be a cornerst…" at bounding box center [784, 556] width 1001 height 40
click at [471, 502] on div "Gund Oso: Benedict Faux Mohair del 125.º aniversario Gund $329.99 NZD Approx $1…" at bounding box center [784, 28] width 1027 height 1216
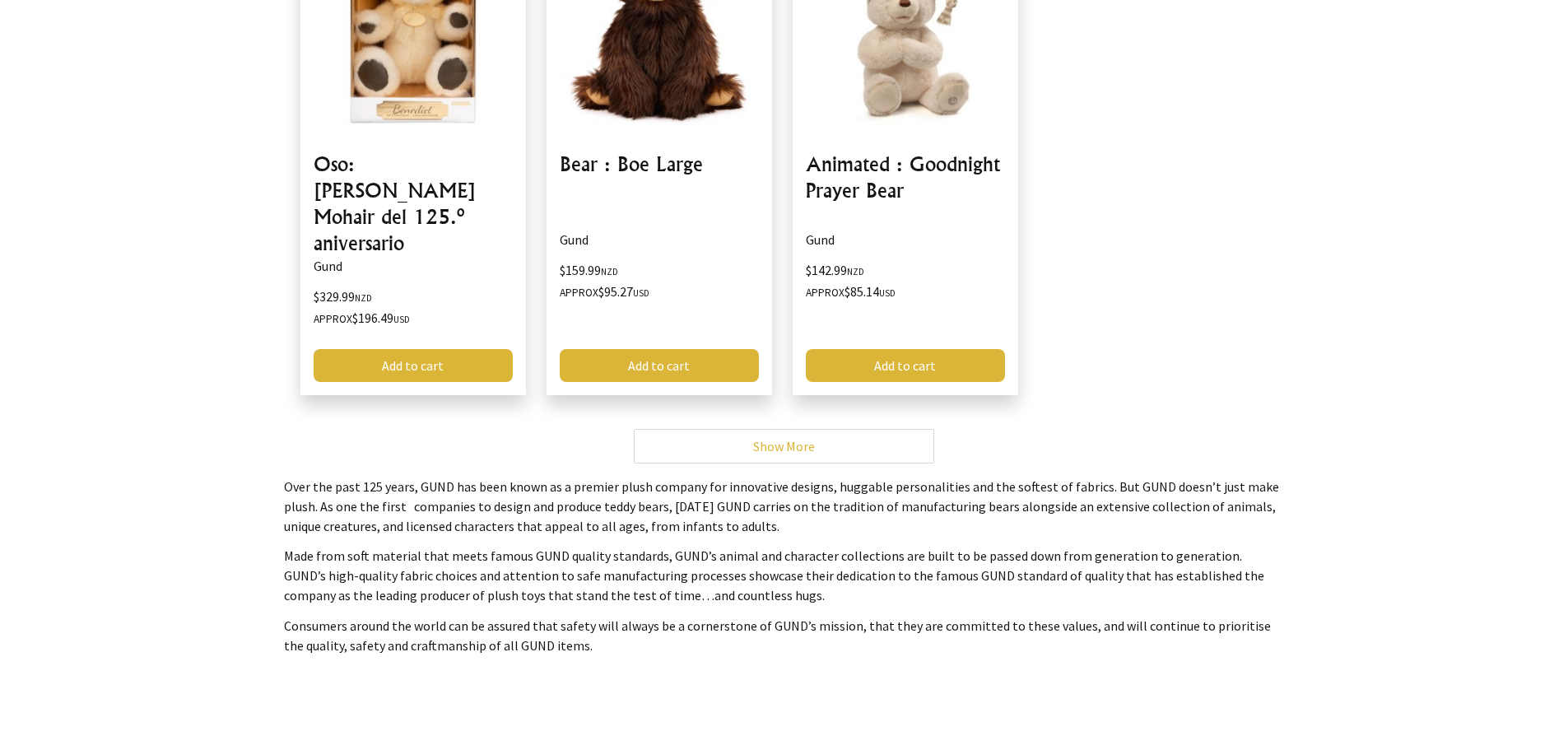
scroll to position [576, 0]
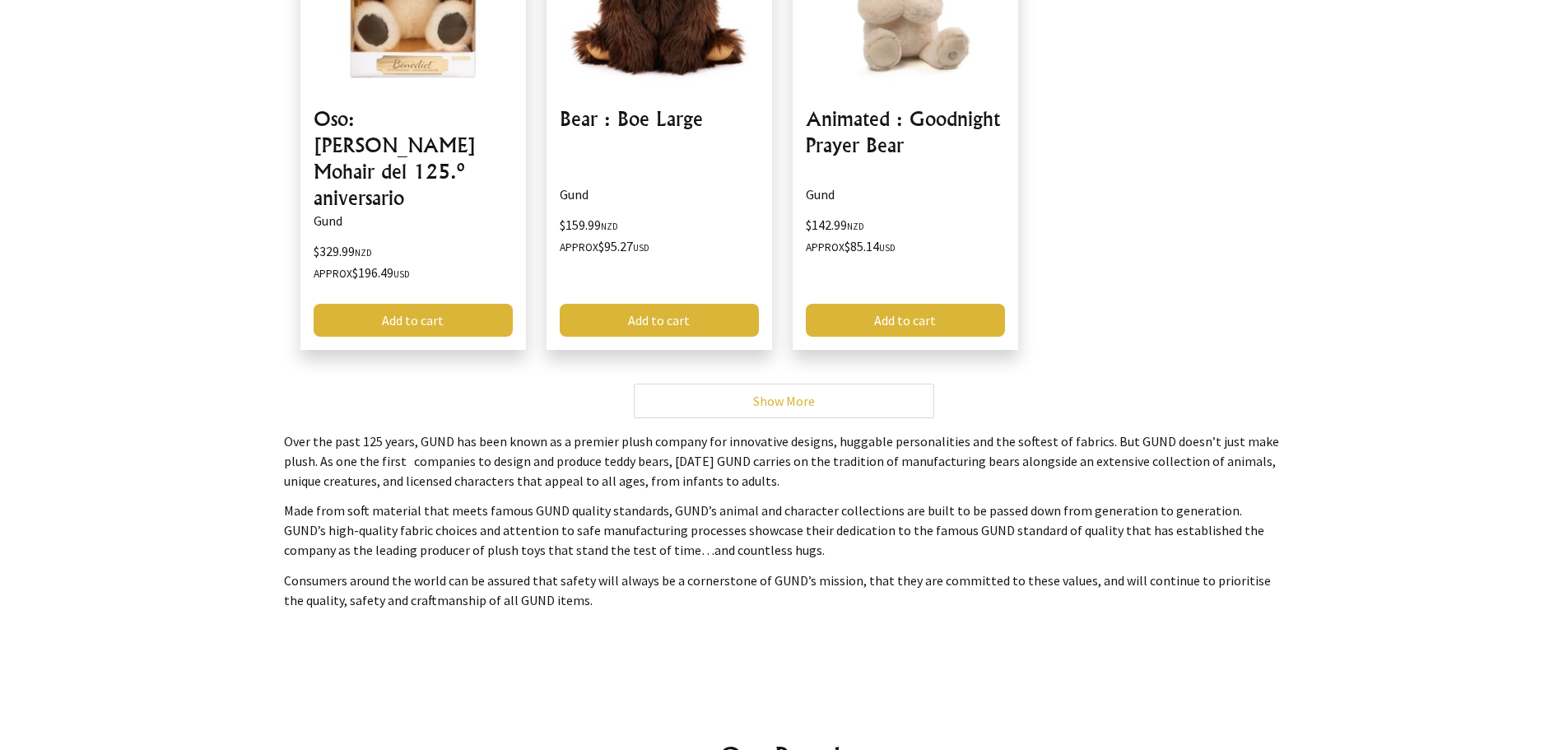
scroll to position [740, 0]
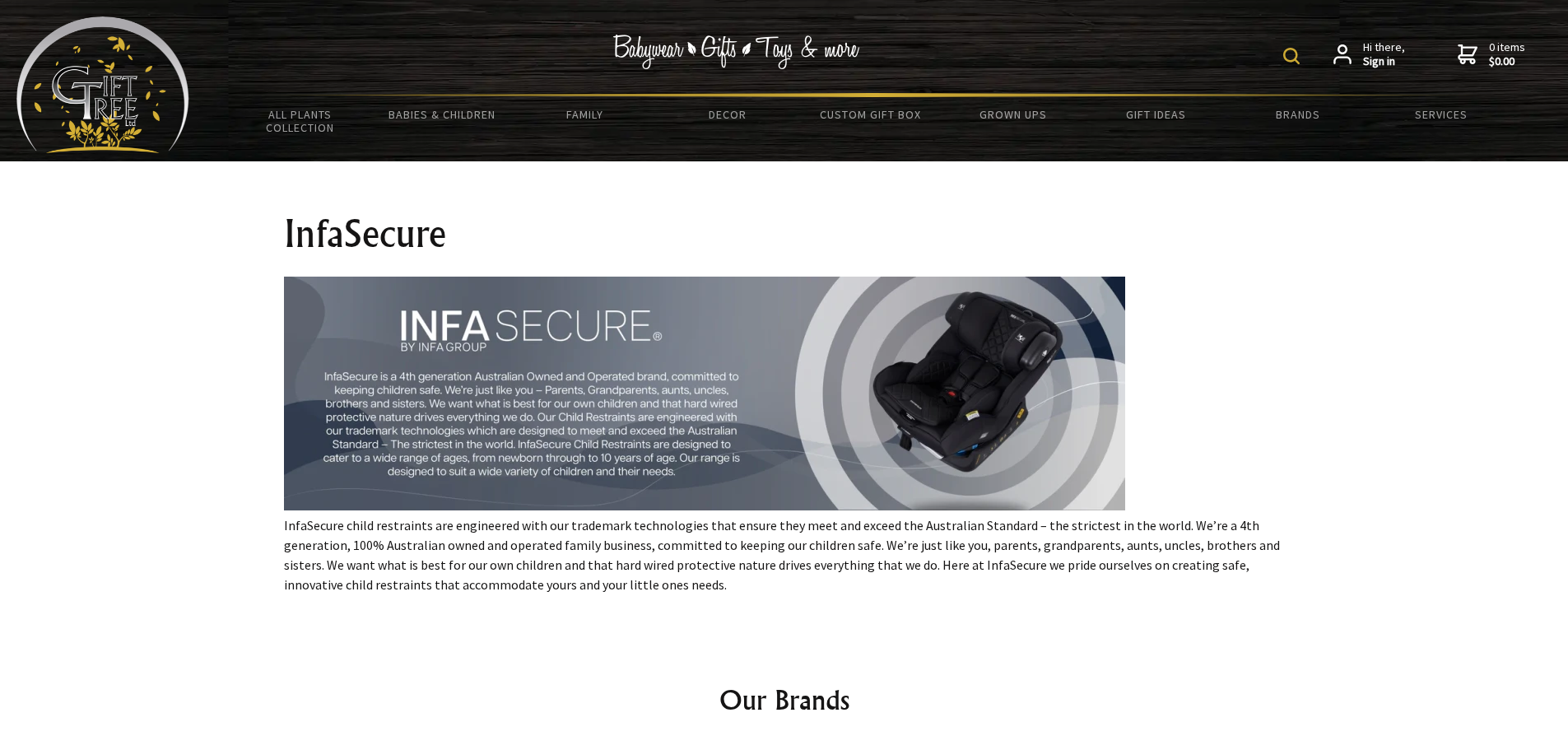
drag, startPoint x: 283, startPoint y: 522, endPoint x: 648, endPoint y: 584, distance: 370.2
click at [648, 584] on div "InfaSecure InfaSecure child restraints are engineered with our trademark techno…" at bounding box center [784, 388] width 1027 height 452
